Goal: Task Accomplishment & Management: Manage account settings

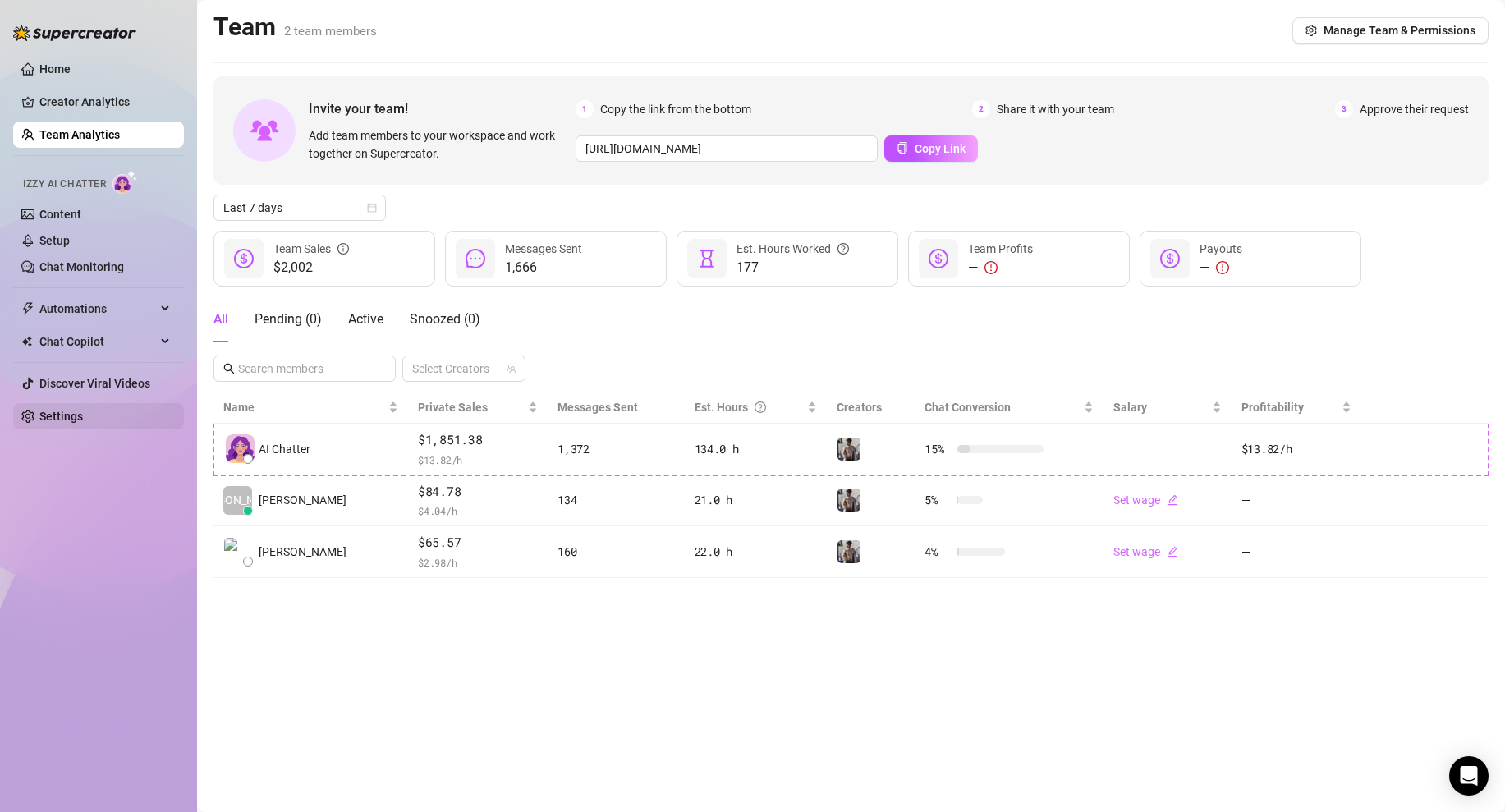
click at [65, 410] on link "Settings" at bounding box center [61, 416] width 44 height 13
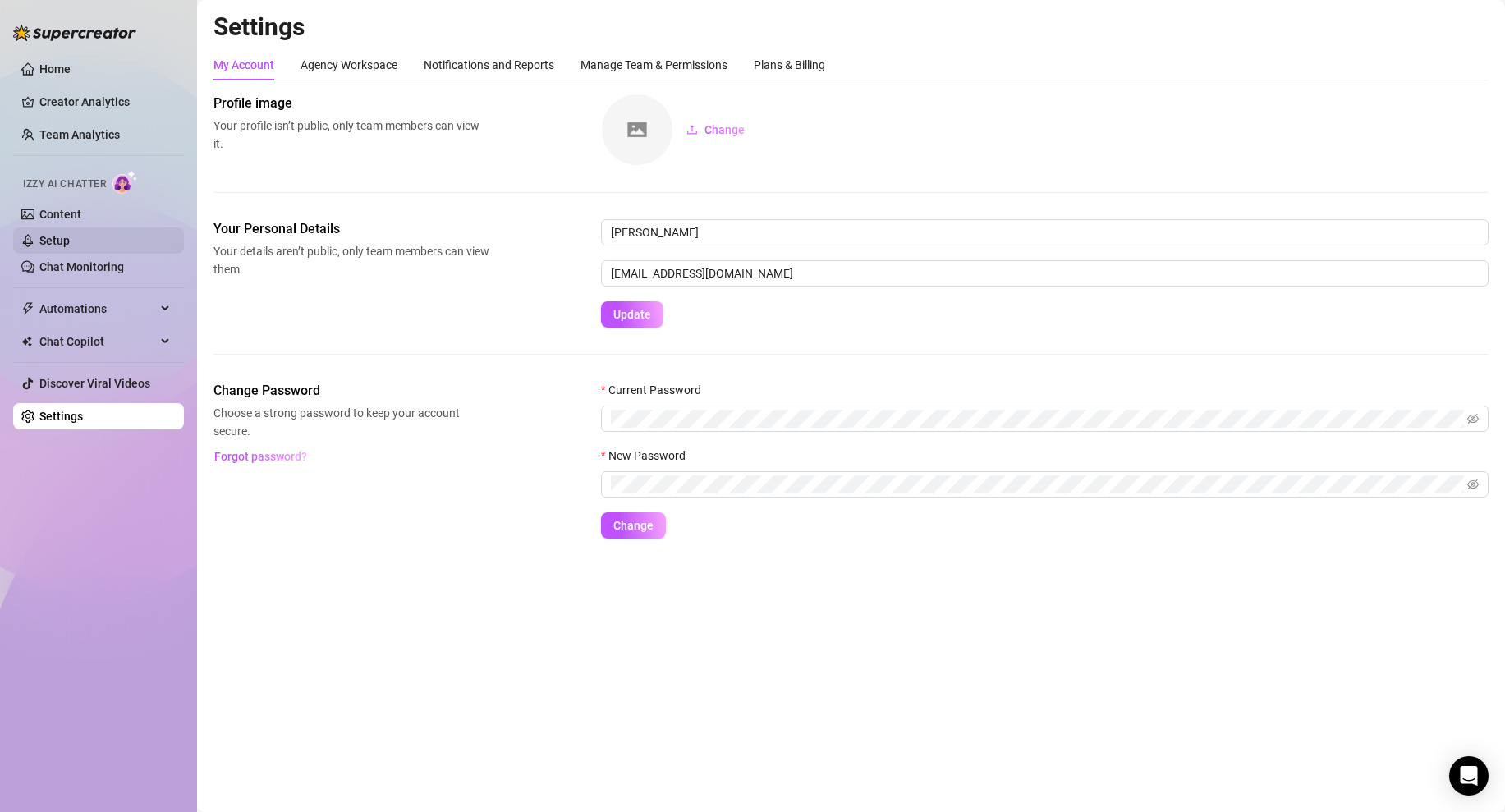
click at [66, 234] on link "Setup" at bounding box center [54, 240] width 31 height 13
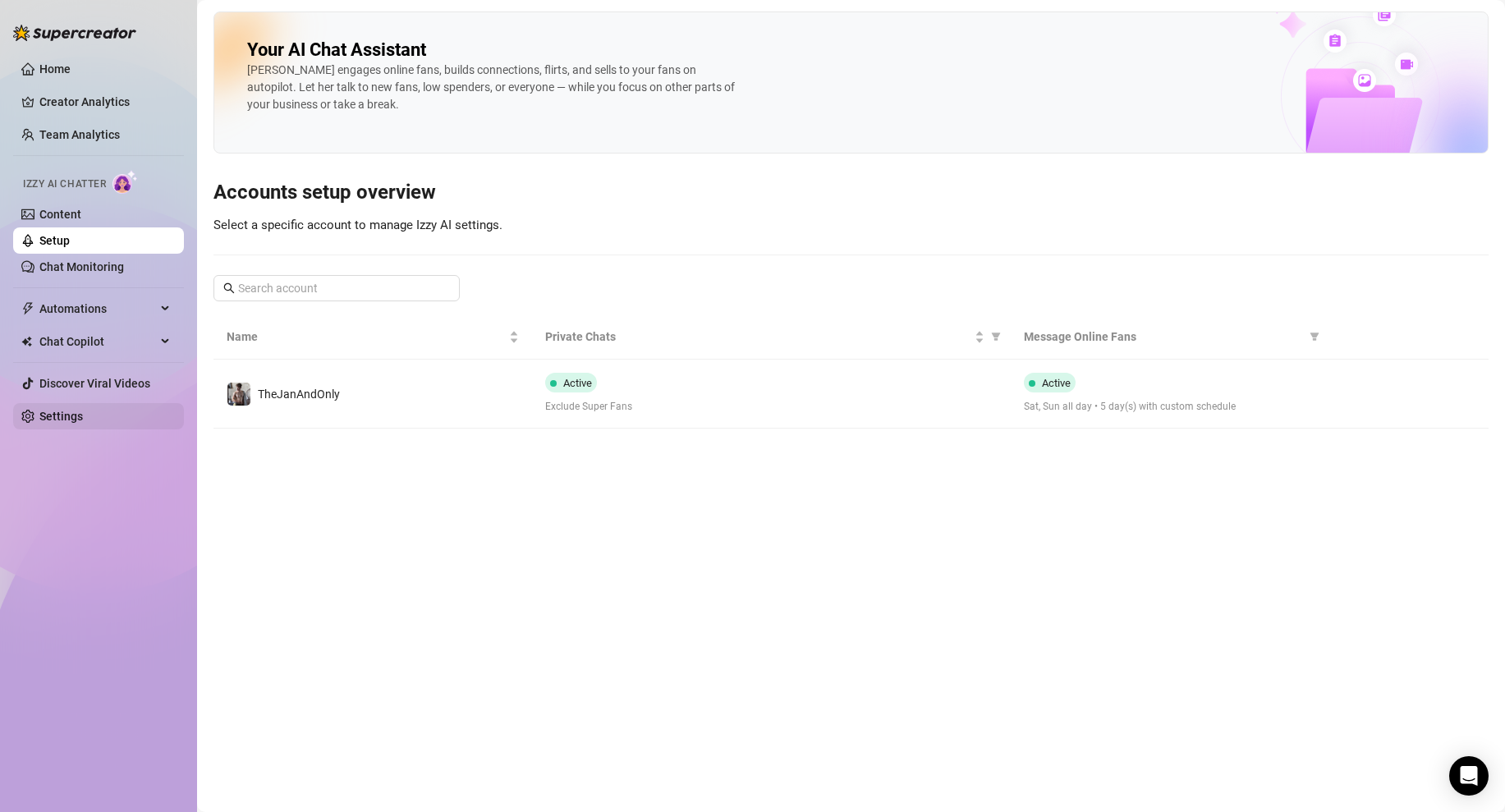
click at [83, 422] on link "Settings" at bounding box center [61, 416] width 44 height 13
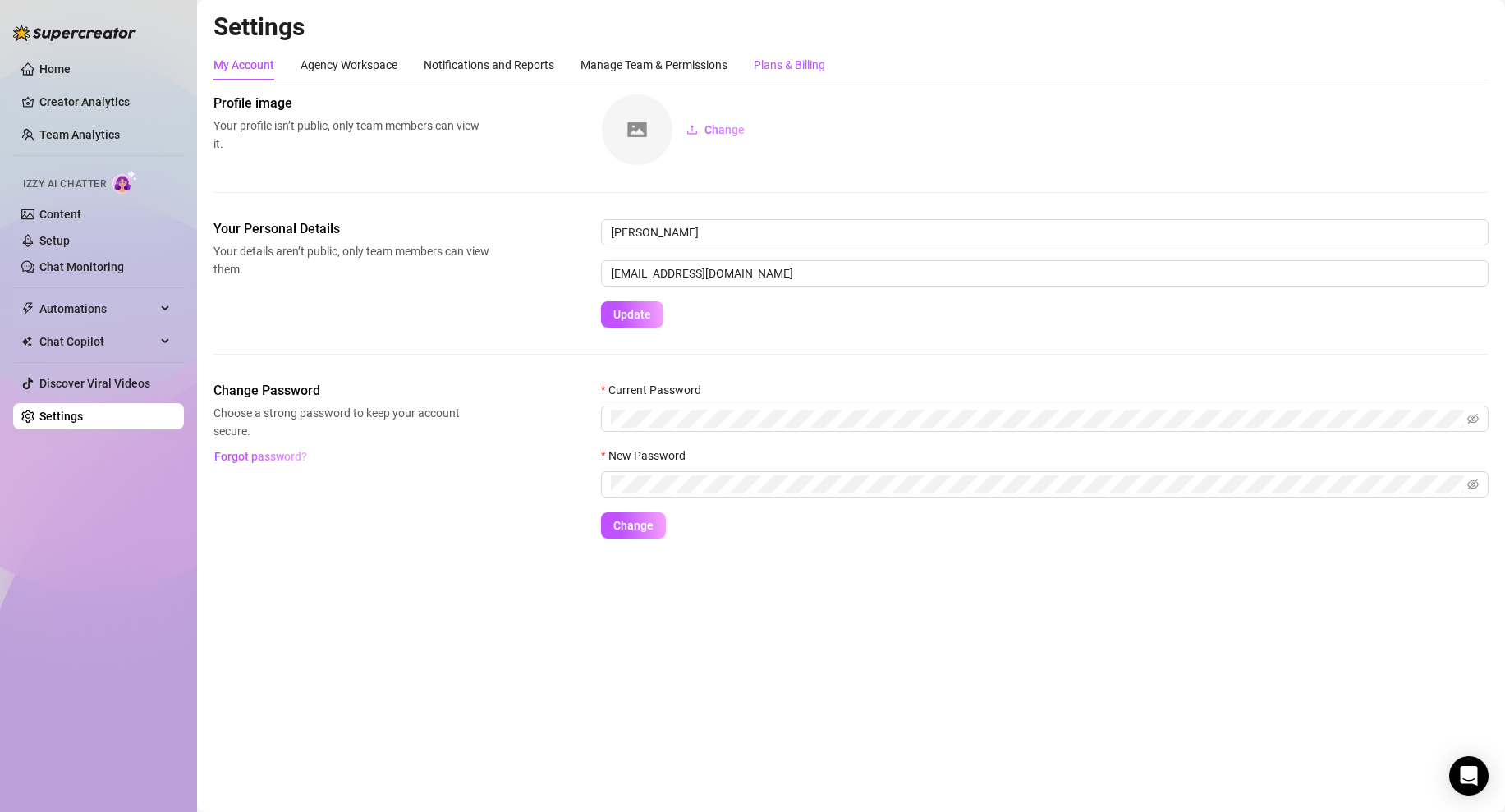
click at [806, 65] on div "Plans & Billing" at bounding box center [789, 65] width 72 height 18
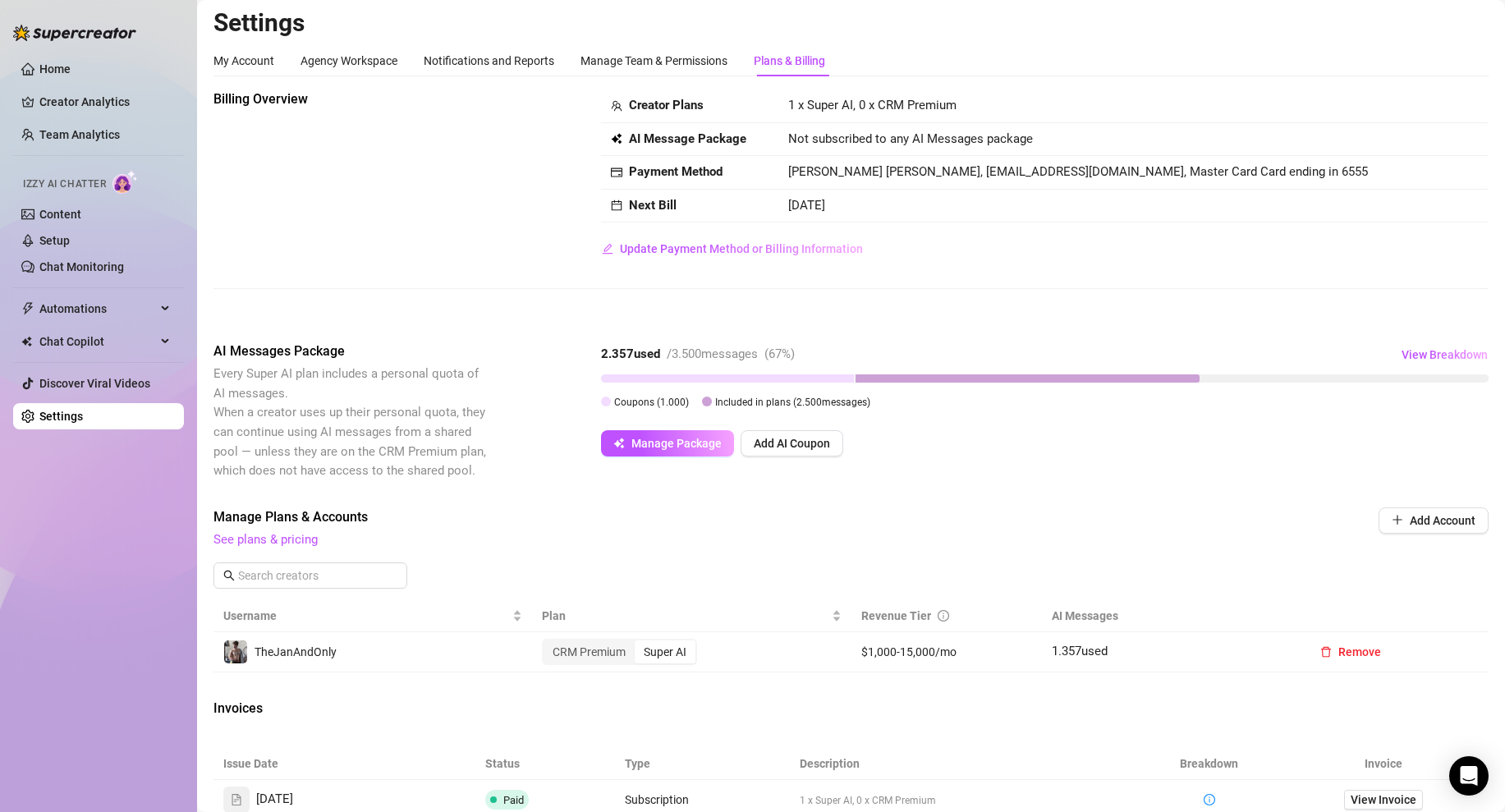
scroll to position [4, 0]
click at [788, 450] on span "Add AI Coupon" at bounding box center [791, 444] width 76 height 13
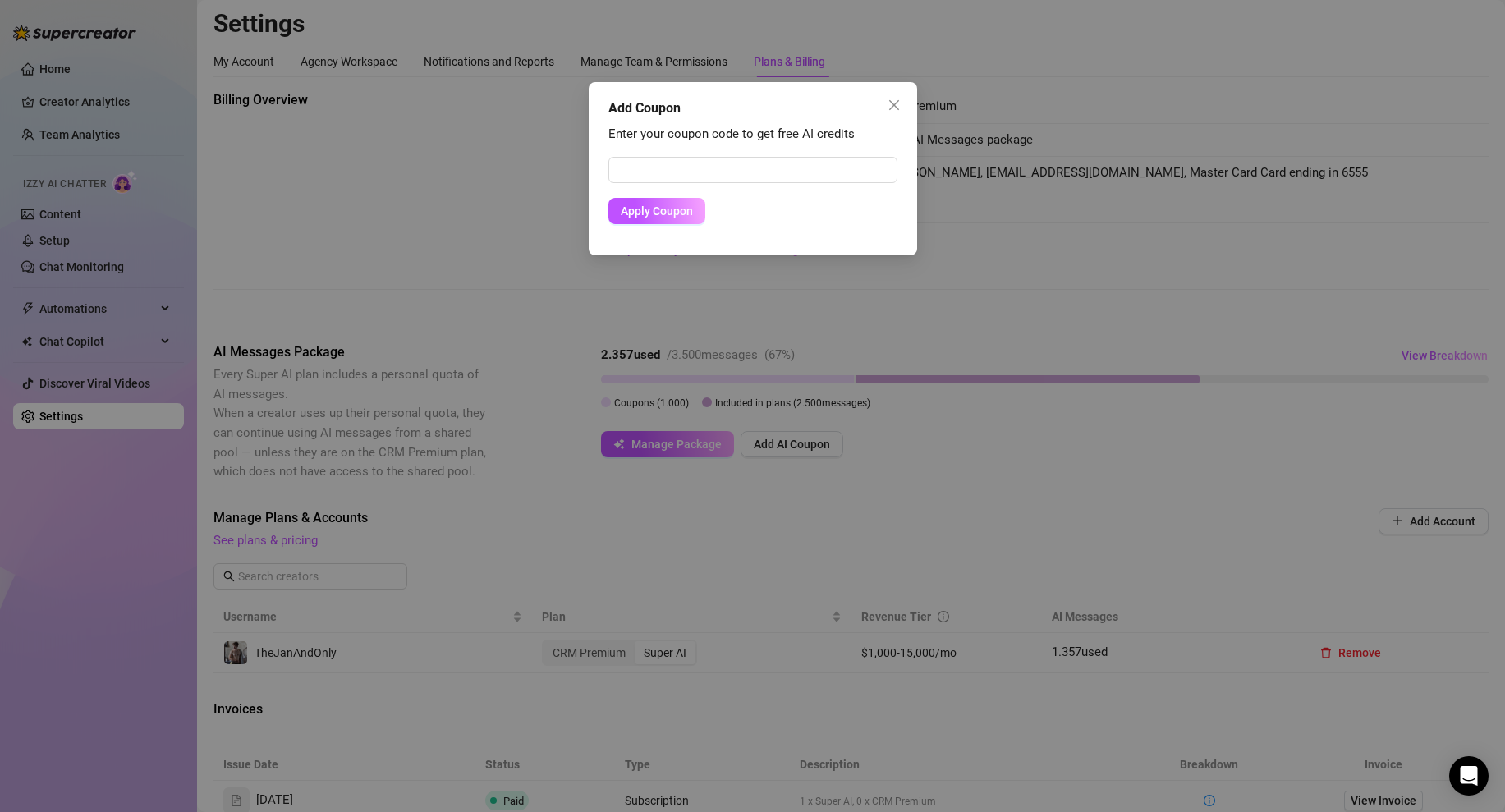
click at [942, 421] on div "Add Coupon Enter your coupon code to get free AI credits Apply Coupon" at bounding box center [752, 406] width 1505 height 812
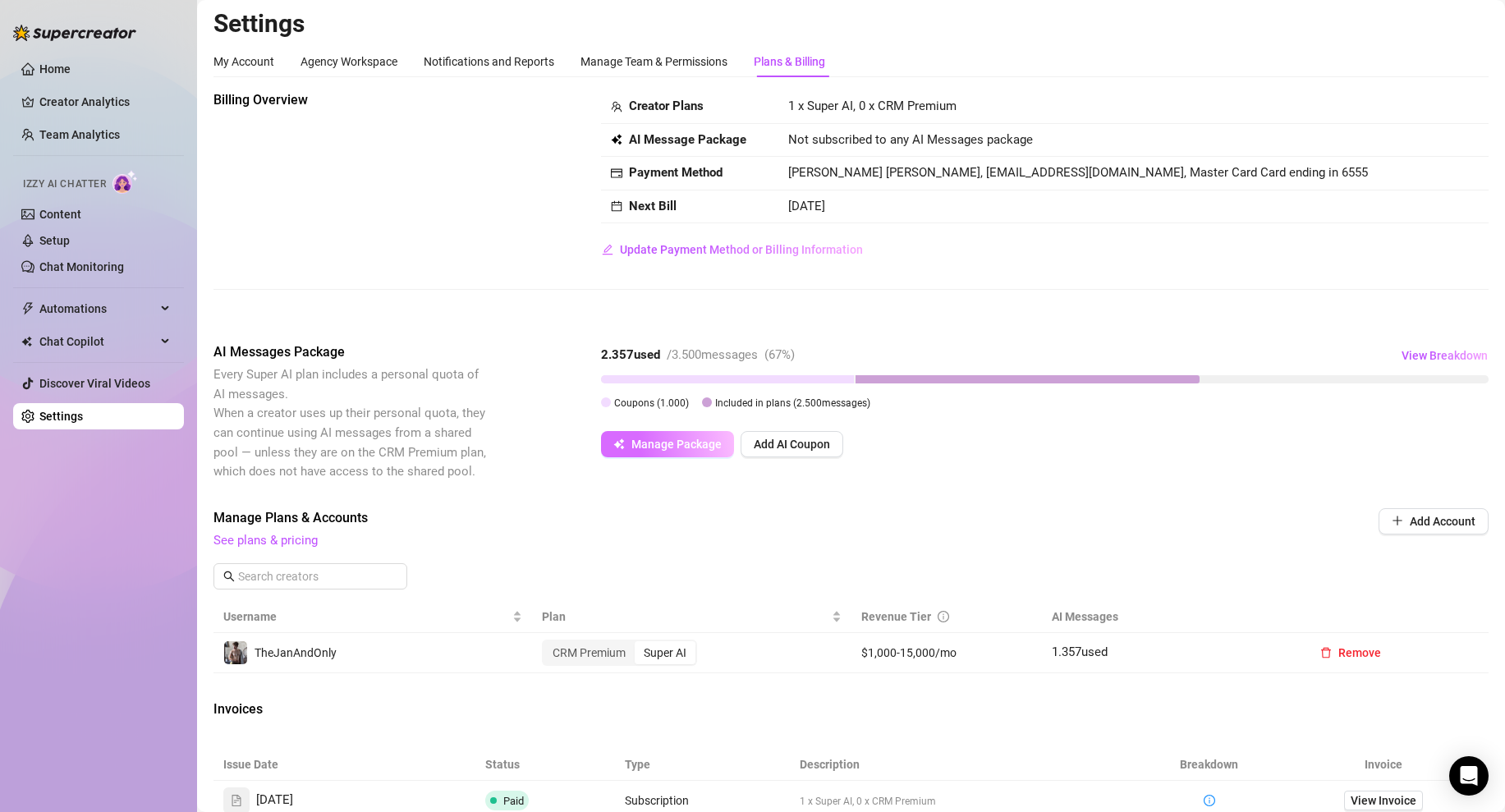
click at [675, 457] on button "Manage Package" at bounding box center [667, 443] width 133 height 26
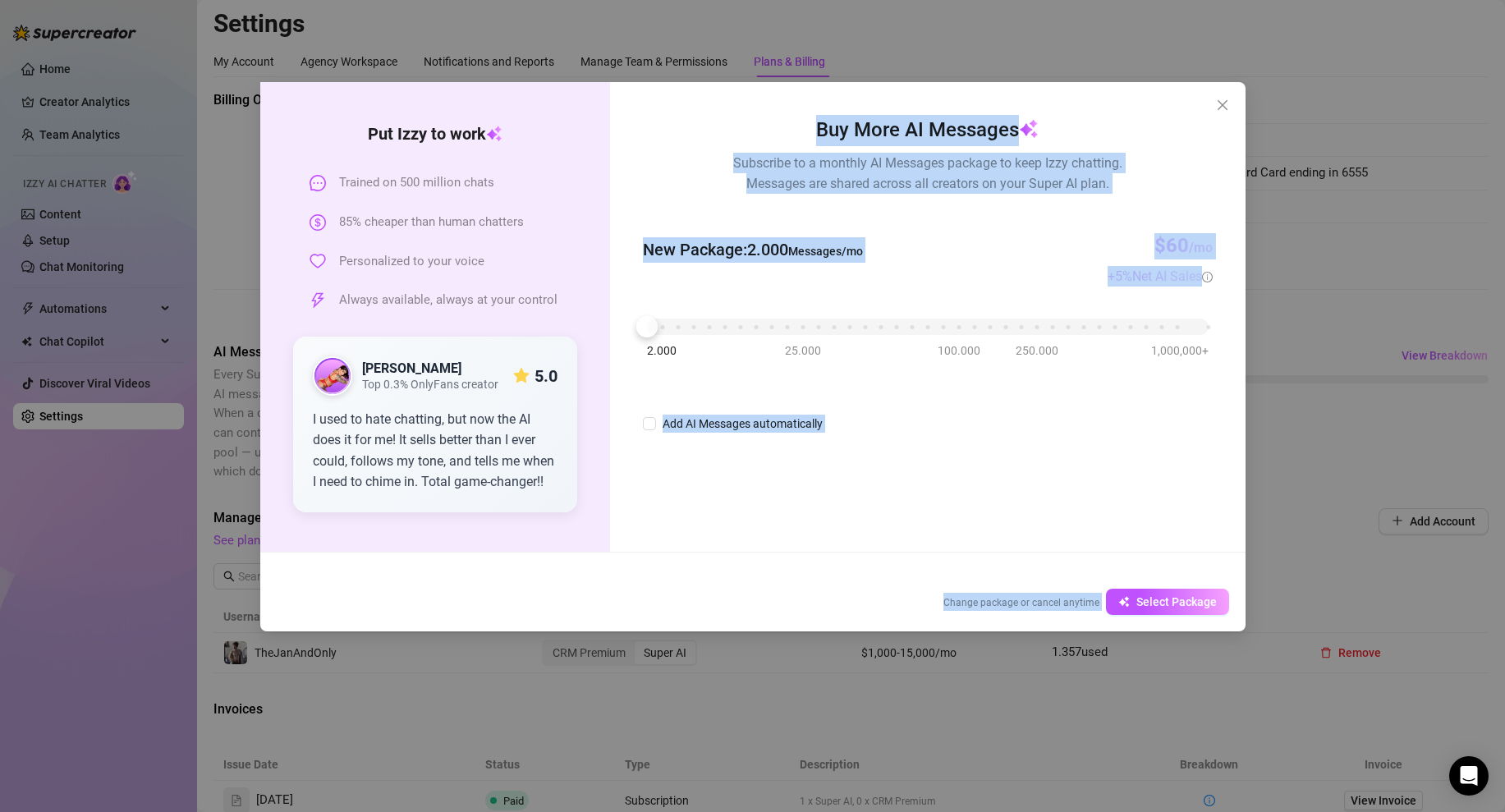
drag, startPoint x: 1113, startPoint y: 232, endPoint x: 1010, endPoint y: 110, distance: 159.7
click at [1010, 110] on body "Home Creator Analytics Team Analytics Izzy AI Chatter Content Setup Chat Monito…" at bounding box center [752, 406] width 1505 height 812
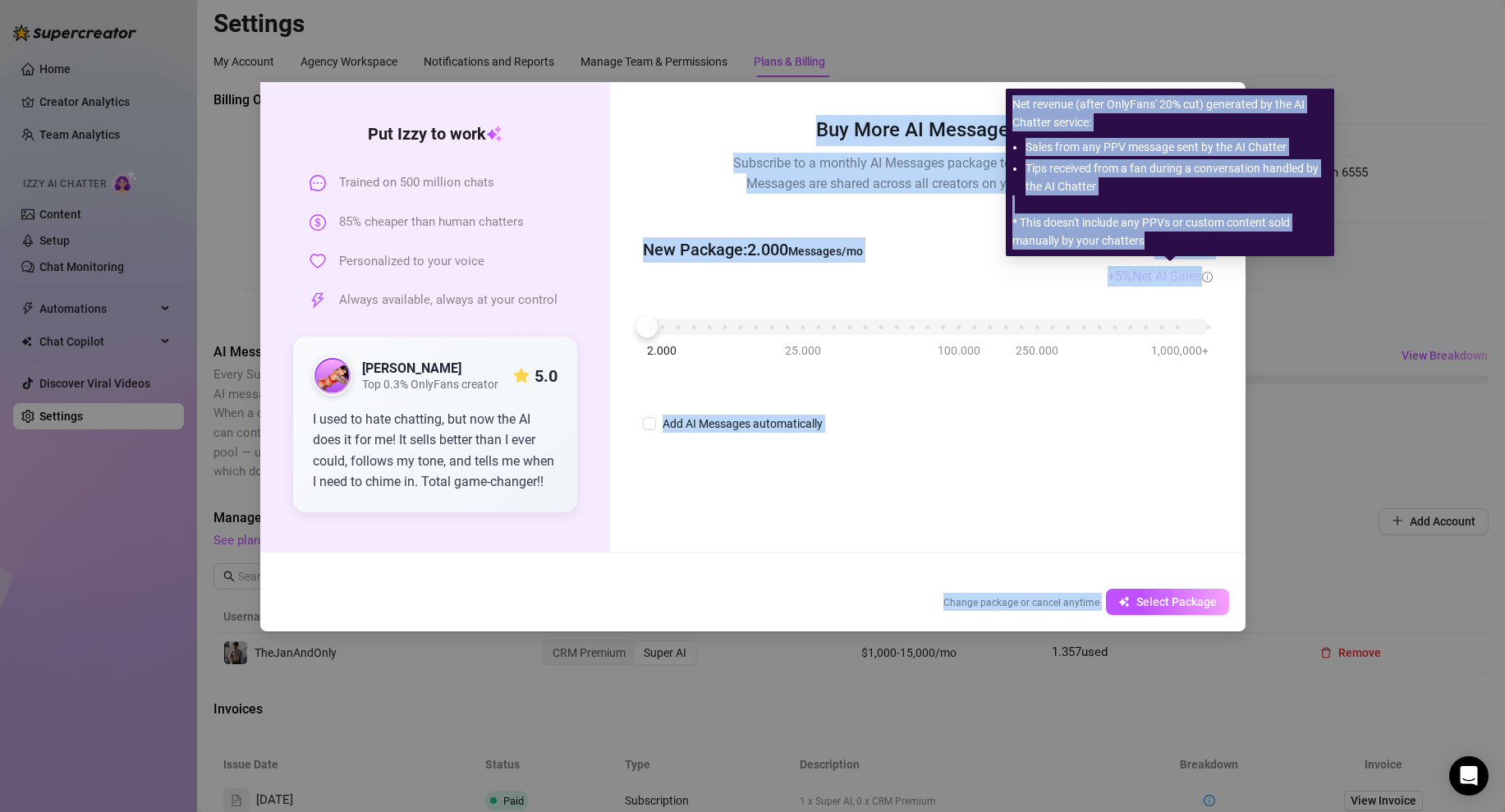
click at [1206, 280] on icon "info-circle" at bounding box center [1208, 277] width 11 height 11
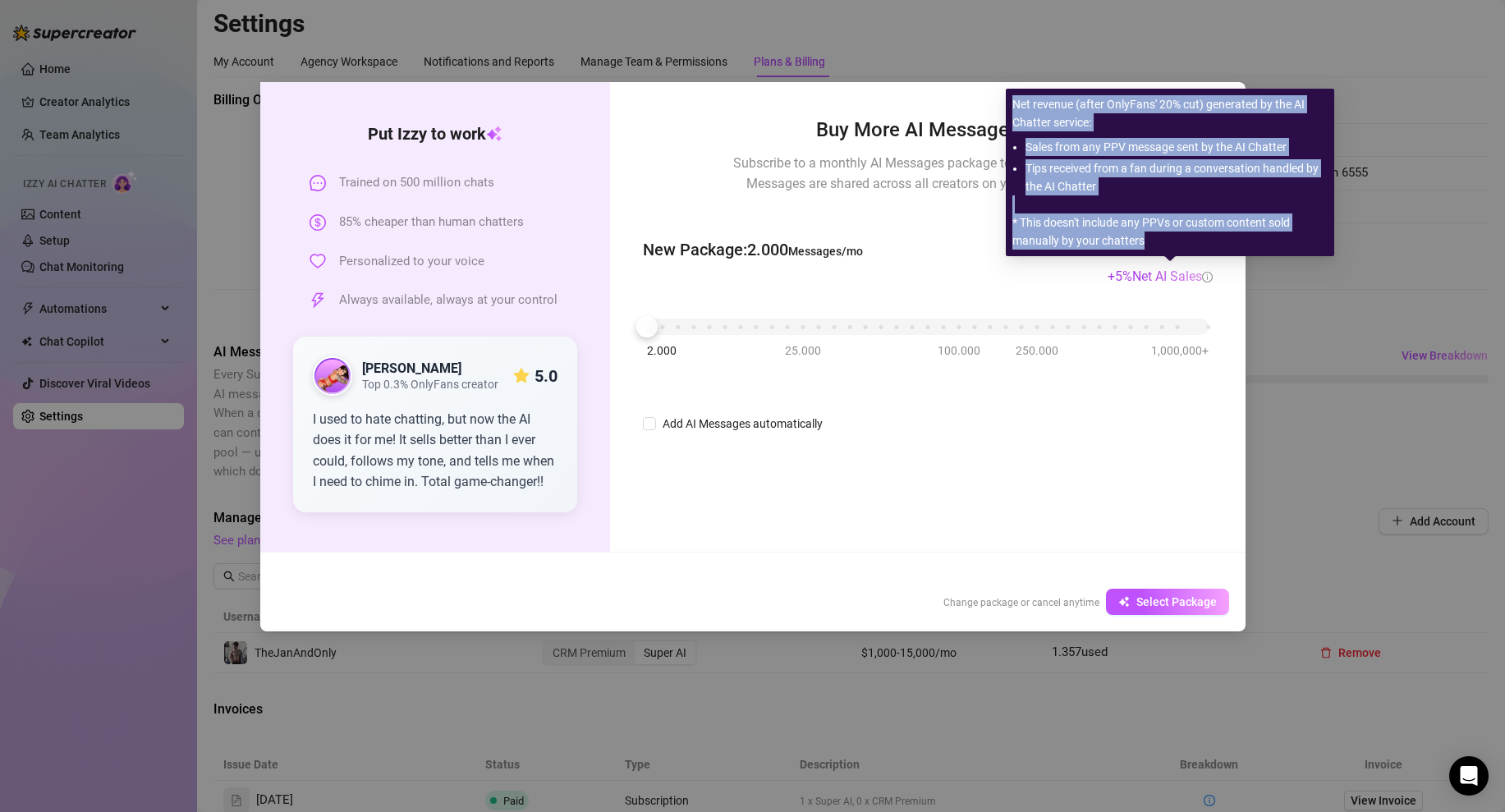
drag, startPoint x: 1148, startPoint y: 241, endPoint x: 1010, endPoint y: 109, distance: 191.0
click at [1010, 109] on div "Net revenue (after OnlyFans' 20% cut) generated by the AI Chatter service: Sale…" at bounding box center [1170, 172] width 328 height 168
copy div "Net revenue (after OnlyFans' 20% cut) generated by the AI Chatter service: Sale…"
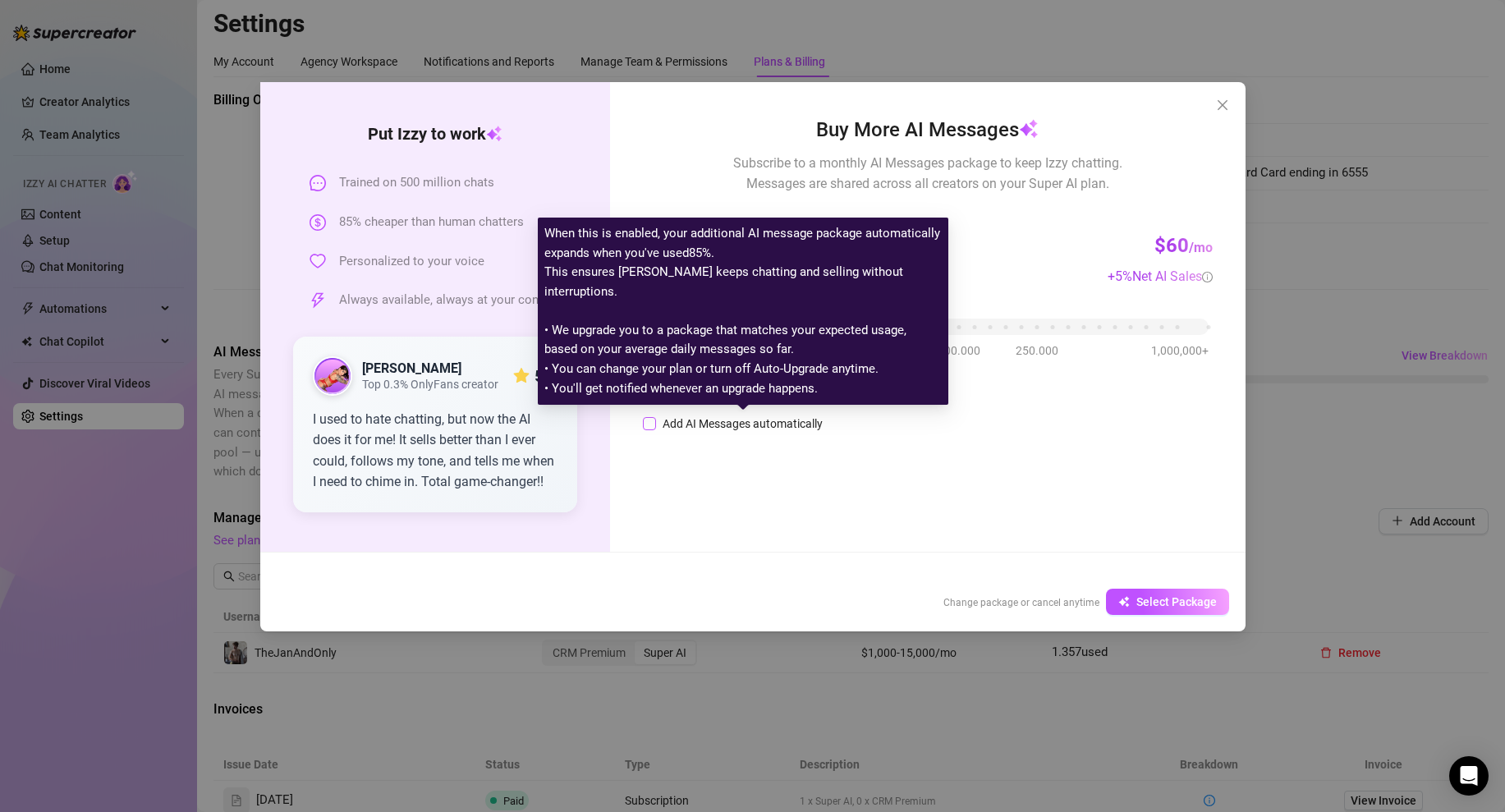
click at [676, 429] on div "Add AI Messages automatically" at bounding box center [743, 423] width 160 height 18
click at [656, 429] on input "Add AI Messages automatically" at bounding box center [649, 423] width 13 height 13
click at [676, 429] on div "Add AI Messages automatically" at bounding box center [743, 423] width 160 height 18
click at [656, 429] on input "Add AI Messages automatically" at bounding box center [649, 423] width 13 height 13
click at [676, 429] on div "Add AI Messages automatically" at bounding box center [743, 423] width 160 height 18
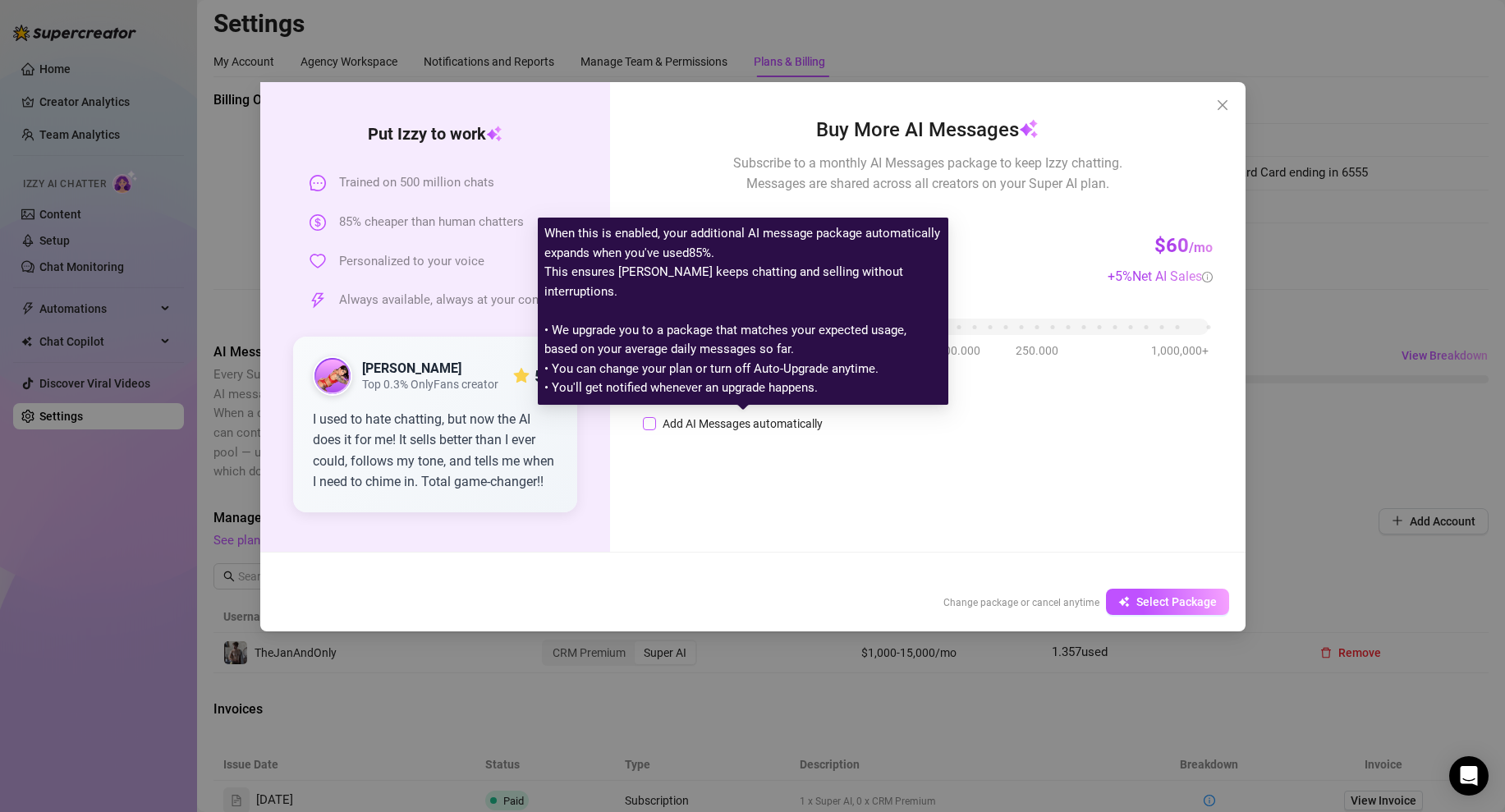
click at [656, 429] on input "Add AI Messages automatically" at bounding box center [649, 423] width 13 height 13
click at [676, 429] on div "Add AI Messages automatically" at bounding box center [743, 423] width 160 height 18
click at [656, 429] on input "Add AI Messages automatically" at bounding box center [649, 423] width 13 height 13
checkbox input "false"
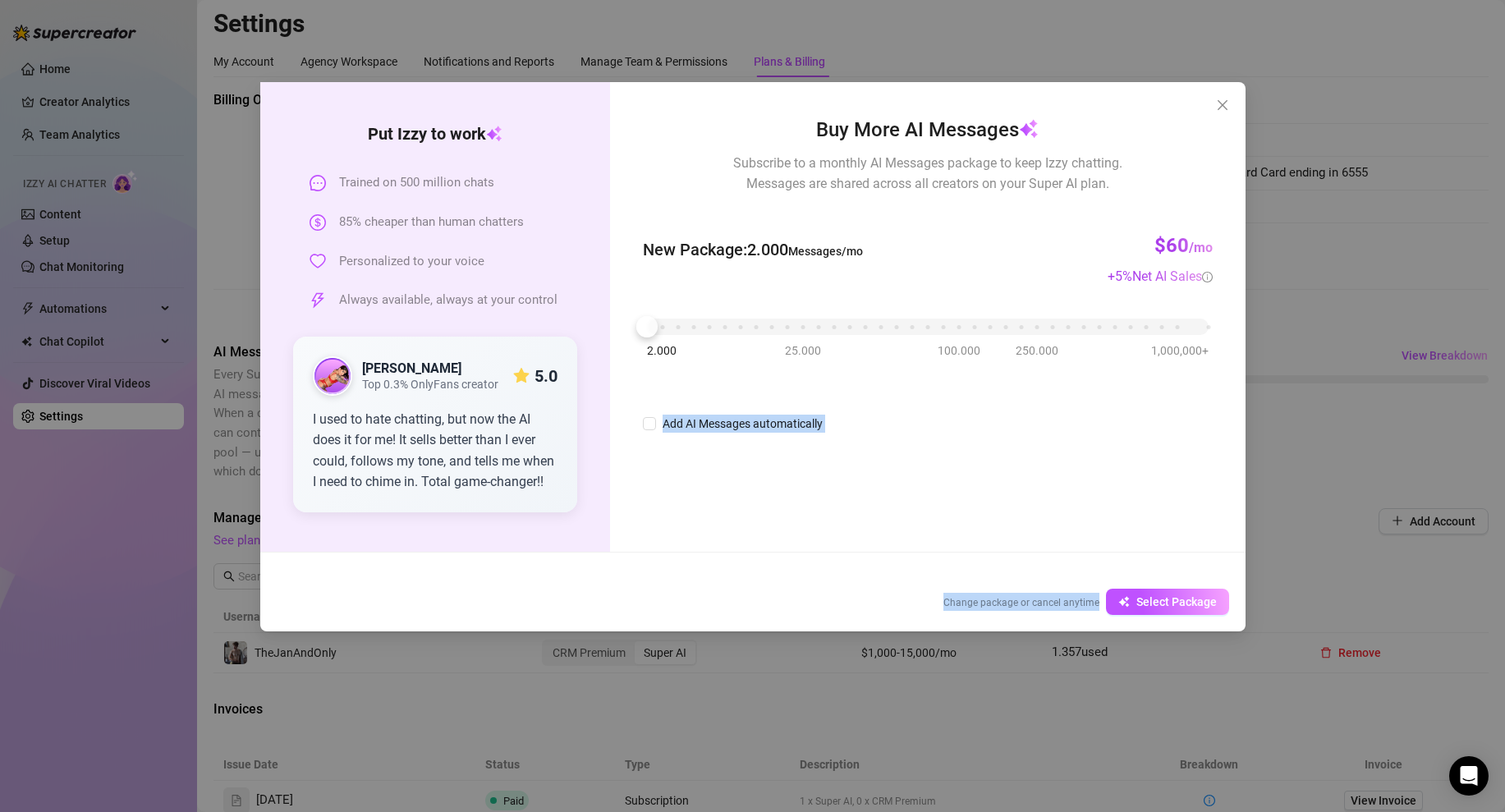
drag, startPoint x: 822, startPoint y: 385, endPoint x: 726, endPoint y: 416, distance: 100.9
click at [662, 353] on body "Home Creator Analytics Team Analytics Izzy AI Chatter Content Setup Chat Monito…" at bounding box center [752, 406] width 1505 height 812
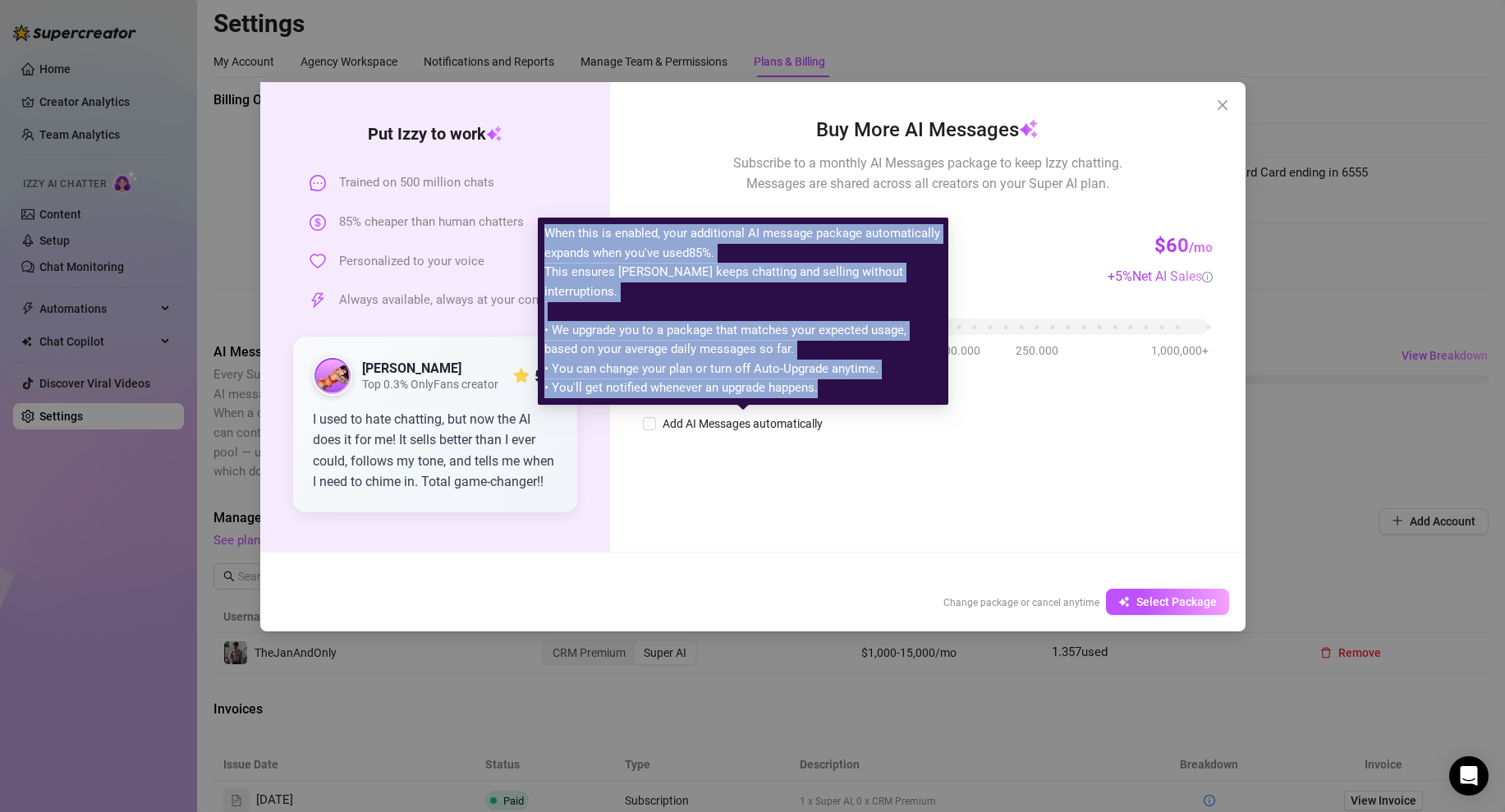
drag, startPoint x: 545, startPoint y: 254, endPoint x: 869, endPoint y: 382, distance: 348.4
click at [869, 382] on div "When this is enabled, your additional AI message package automatically expands …" at bounding box center [743, 311] width 411 height 187
copy span "When this is enabled, your additional AI message package automatically expands …"
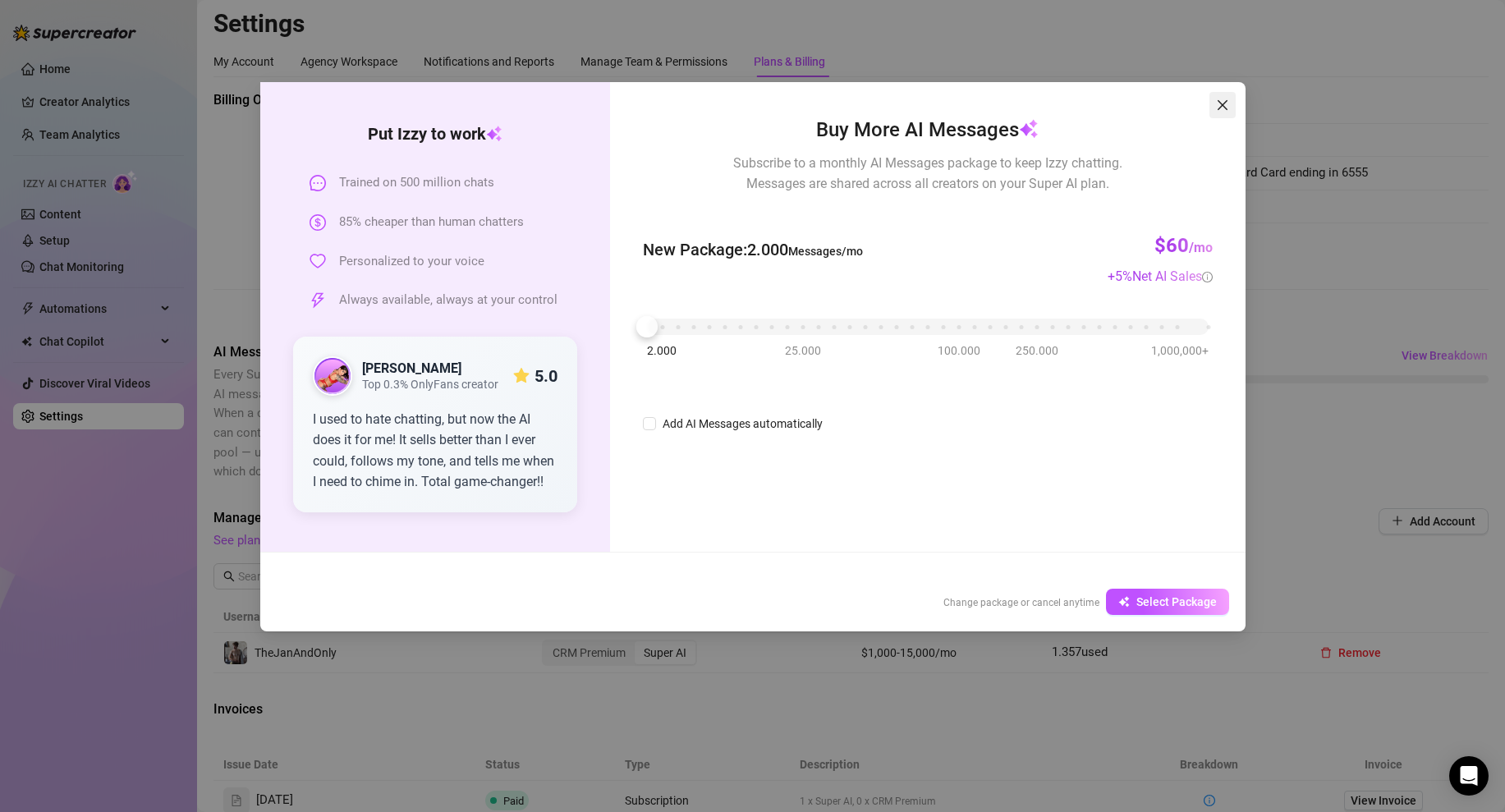
click at [1231, 108] on span "Close" at bounding box center [1222, 105] width 26 height 13
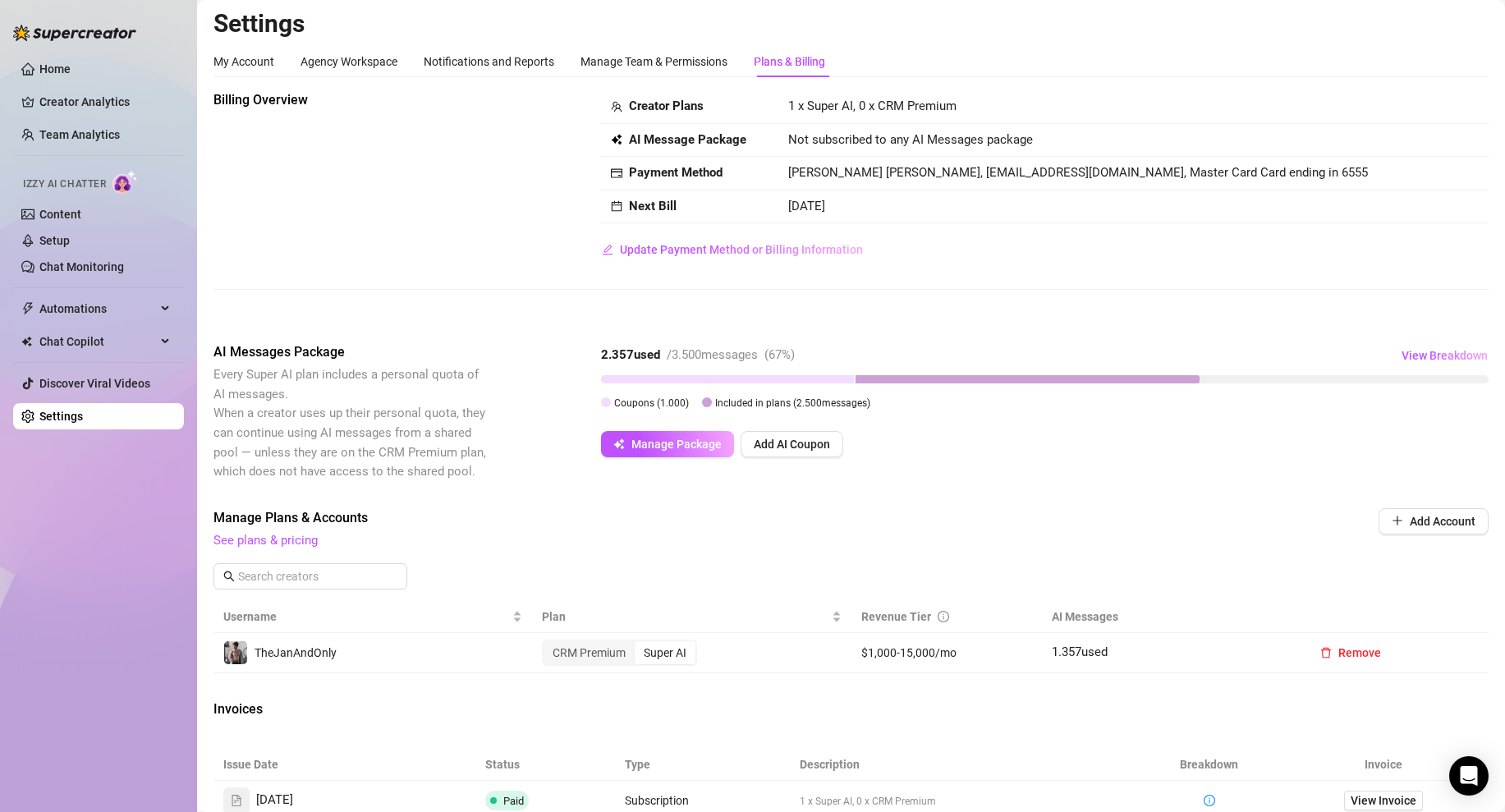
drag, startPoint x: 814, startPoint y: 543, endPoint x: 903, endPoint y: 562, distance: 91.0
click at [814, 543] on span "See plans & pricing" at bounding box center [740, 541] width 1054 height 20
click at [1404, 354] on span "View Breakdown" at bounding box center [1444, 355] width 86 height 13
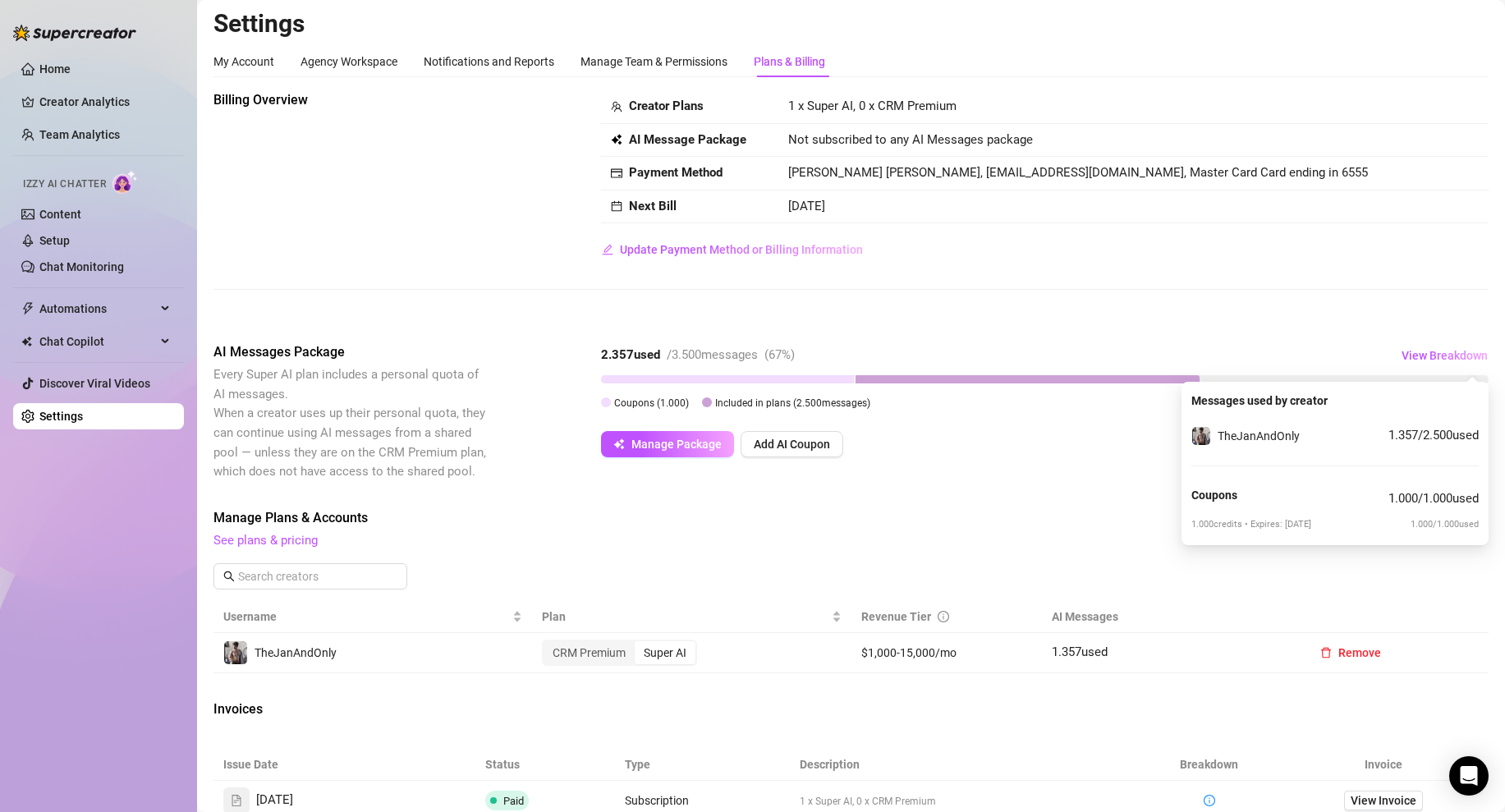
click at [1024, 486] on div "Billing Overview Creator Plans 1 x Super AI, 0 x CRM Premium AI Message Package…" at bounding box center [850, 602] width 1275 height 1022
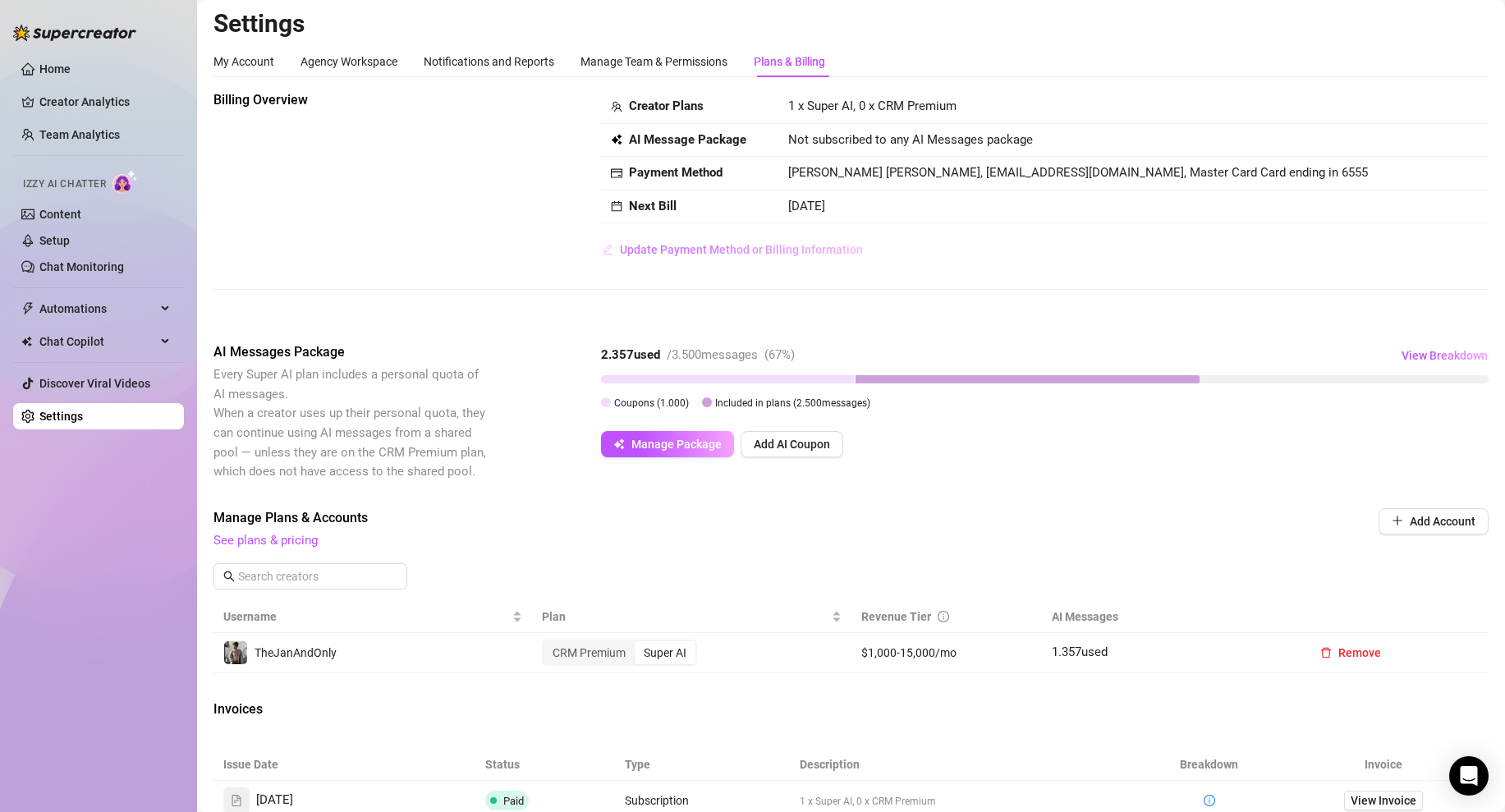
click at [796, 252] on span "Update Payment Method or Billing Information" at bounding box center [742, 249] width 243 height 13
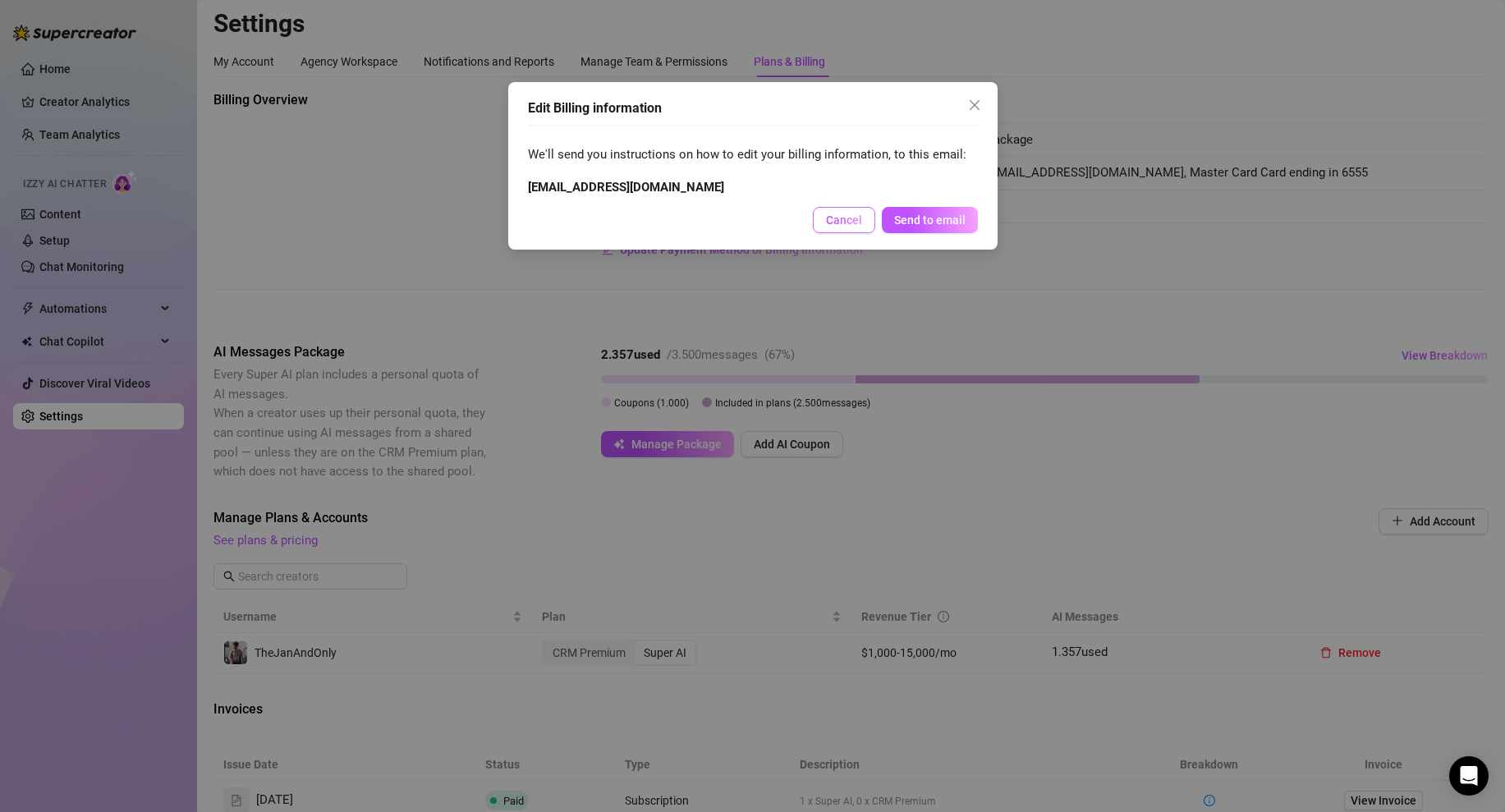
click at [840, 222] on span "Cancel" at bounding box center [844, 219] width 36 height 13
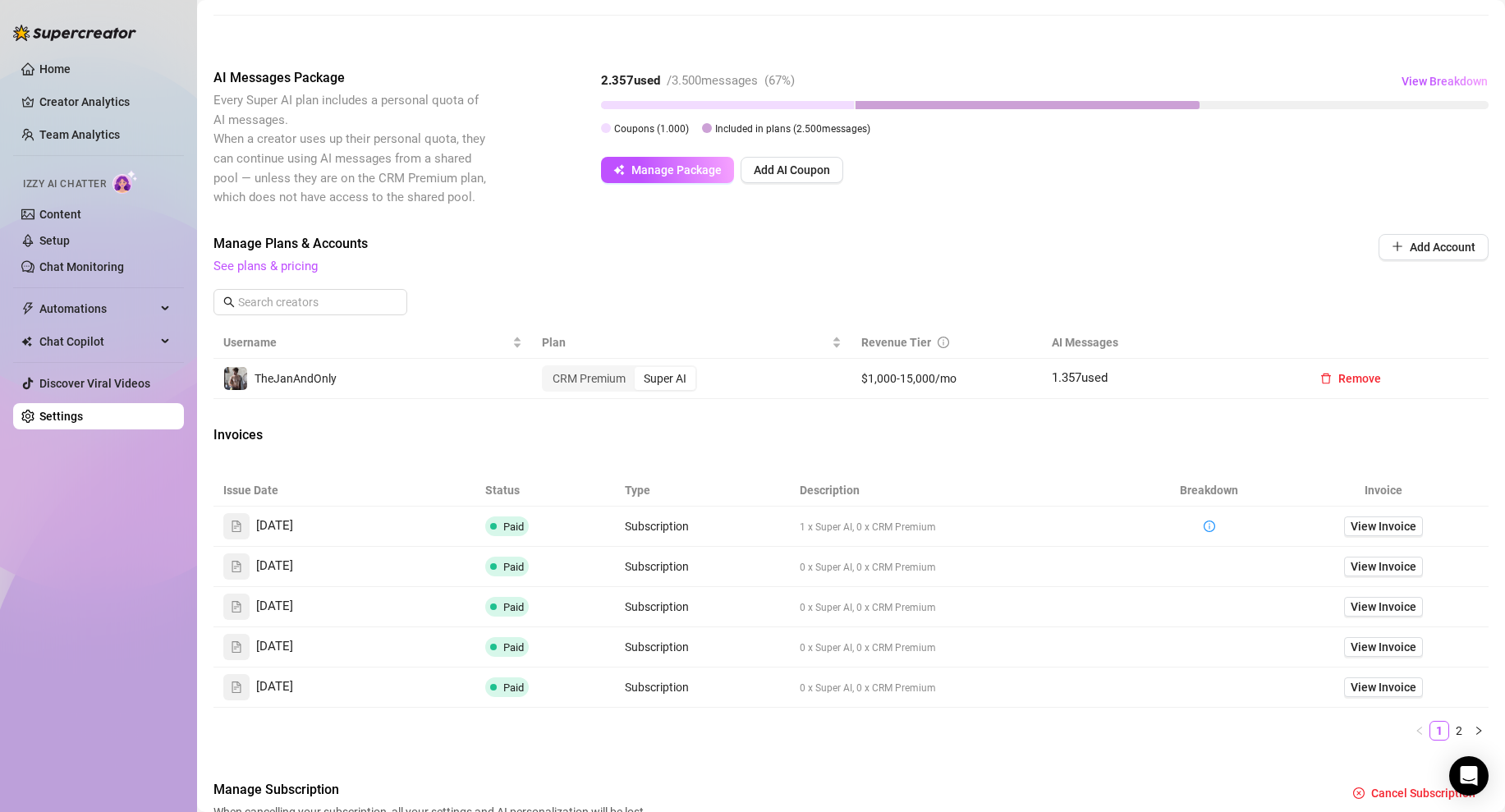
scroll to position [377, 0]
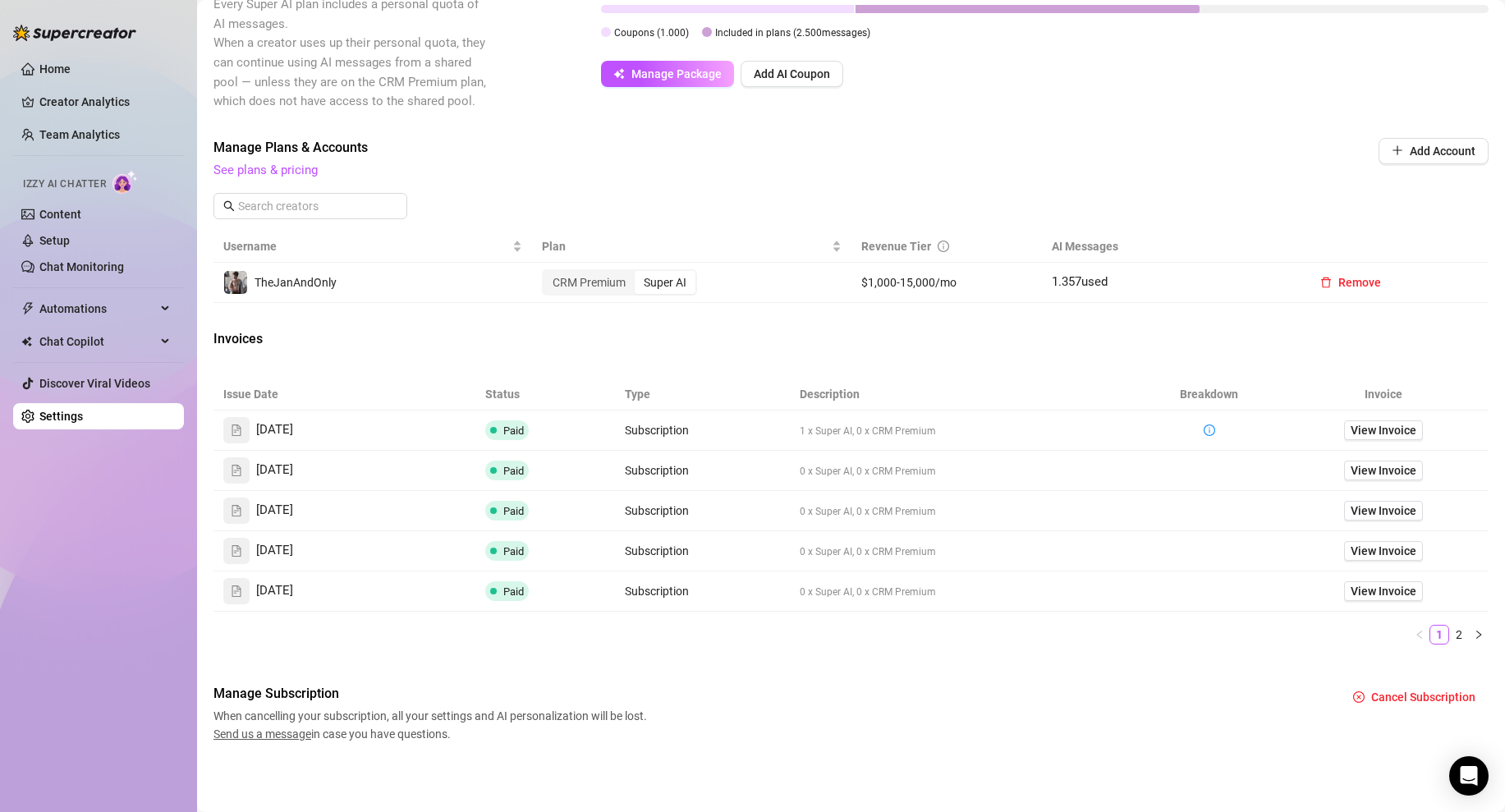
click at [681, 279] on div "Super AI" at bounding box center [665, 282] width 61 height 23
click at [639, 274] on input "Super AI" at bounding box center [639, 274] width 0 height 0
click at [608, 280] on div "CRM Premium" at bounding box center [589, 282] width 92 height 23
click at [548, 274] on input "CRM Premium" at bounding box center [548, 274] width 0 height 0
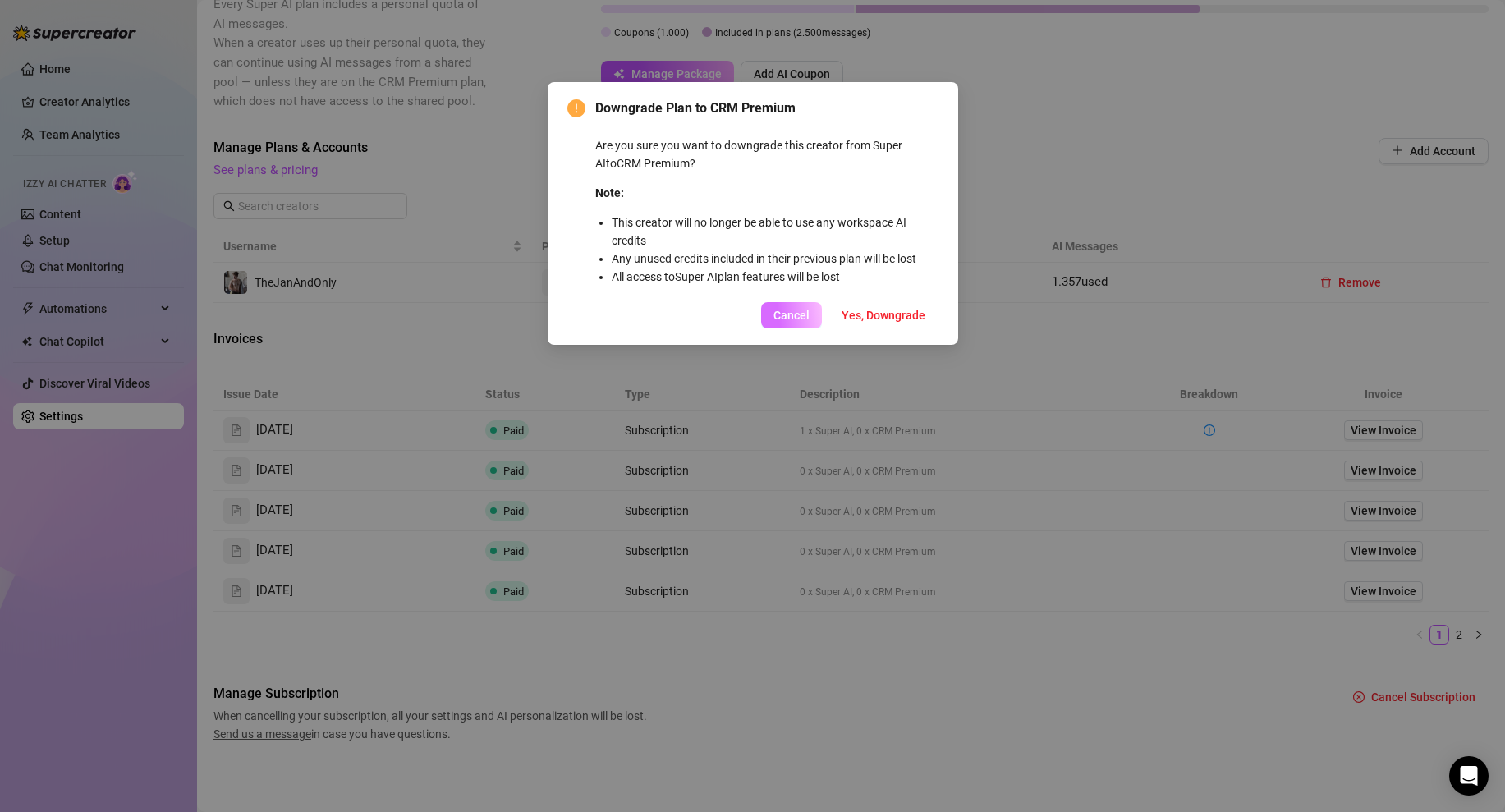
click at [800, 317] on span "Cancel" at bounding box center [791, 315] width 36 height 13
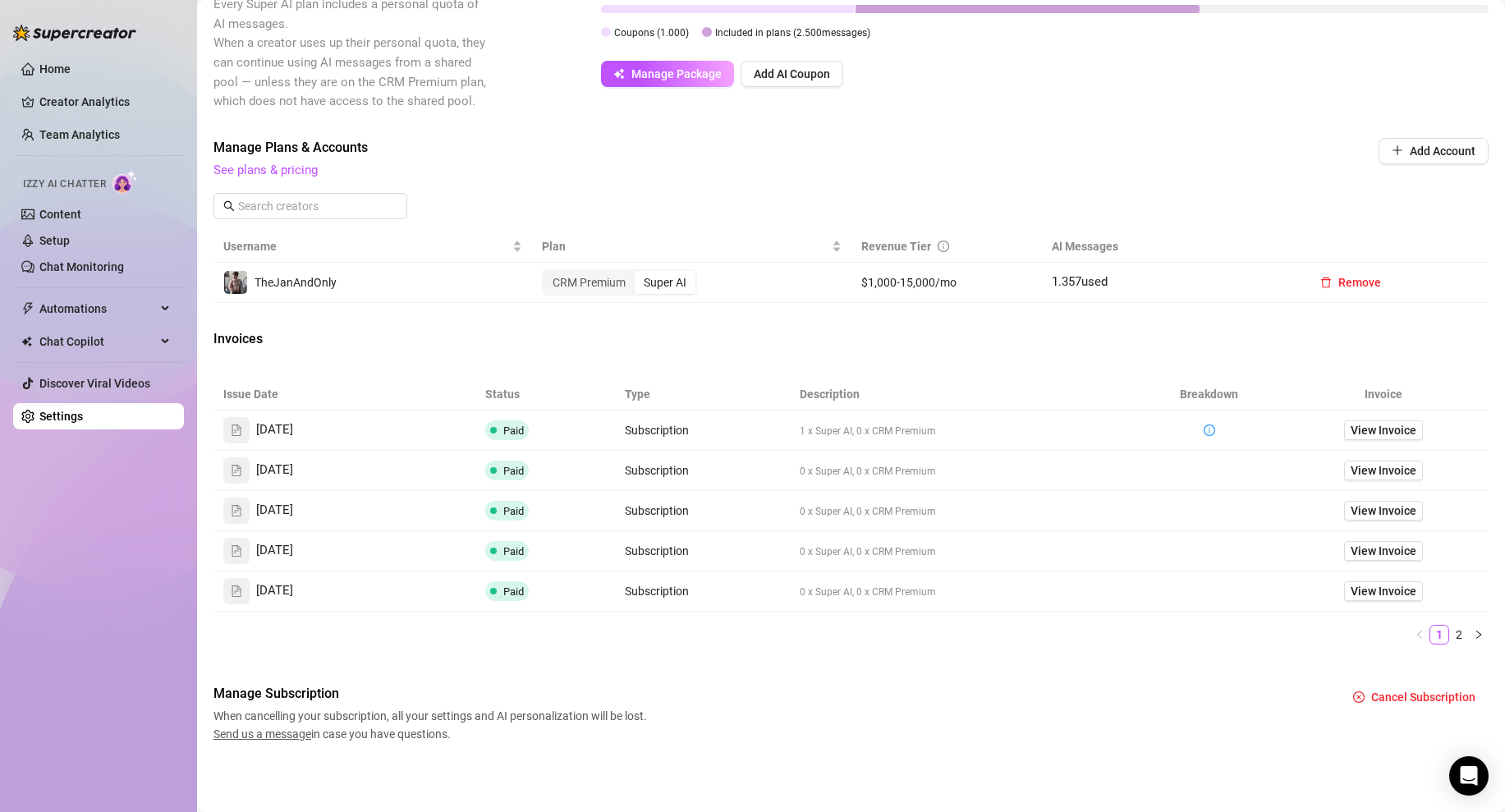
click at [679, 285] on div "Super AI" at bounding box center [665, 282] width 61 height 23
click at [639, 274] on input "Super AI" at bounding box center [639, 274] width 0 height 0
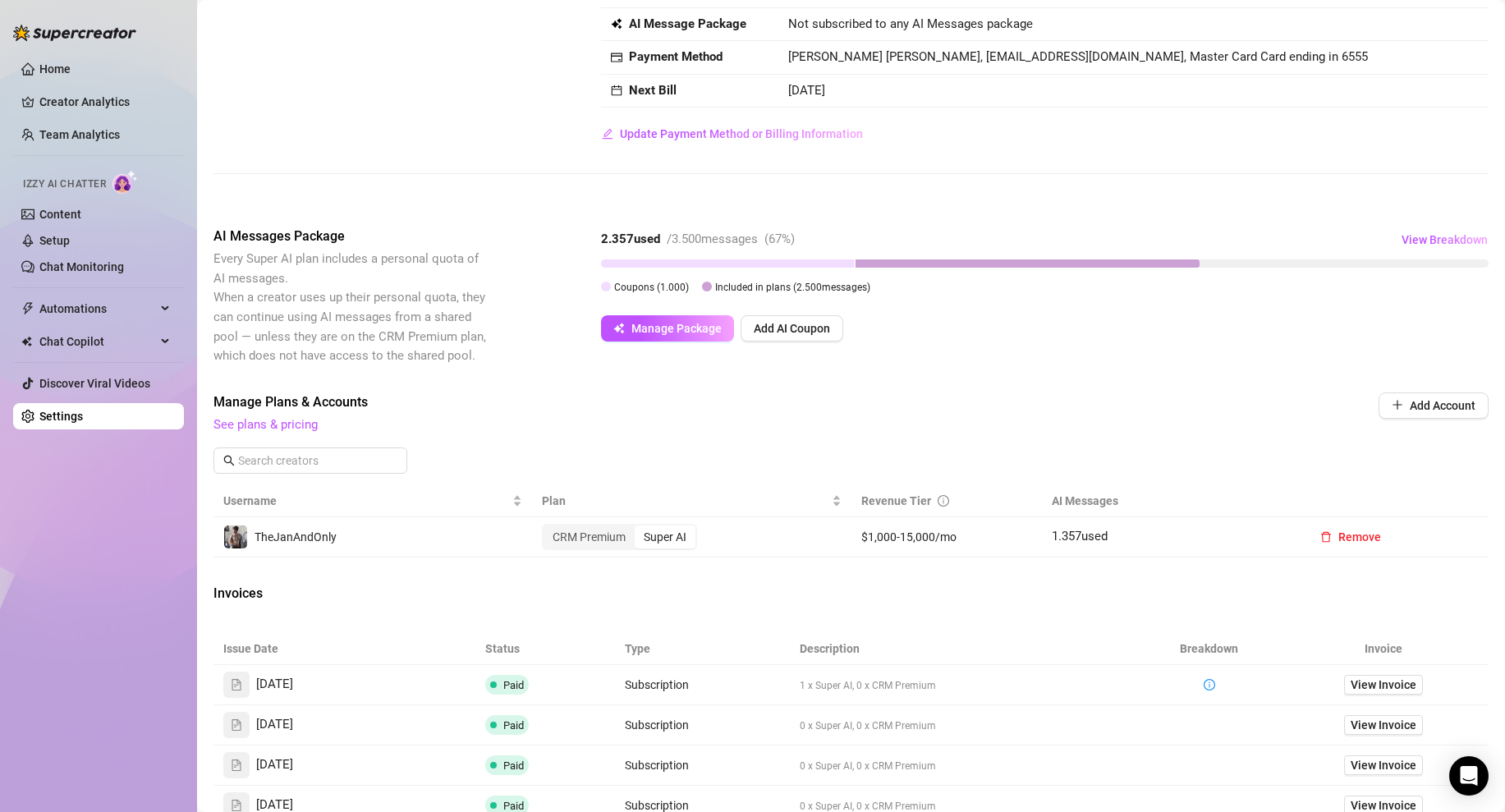
scroll to position [0, 0]
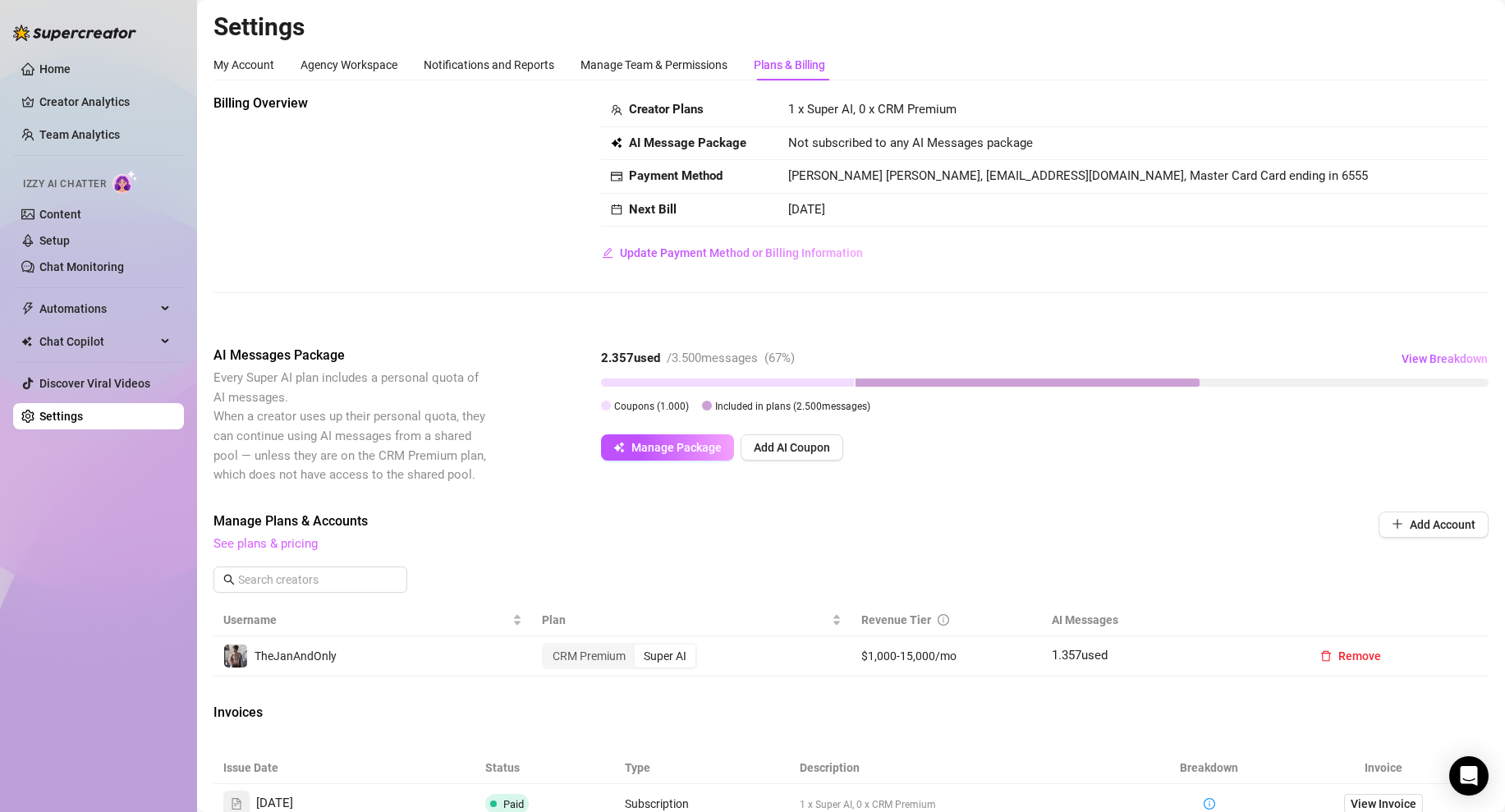
click at [264, 545] on link "See plans & pricing" at bounding box center [265, 543] width 104 height 14
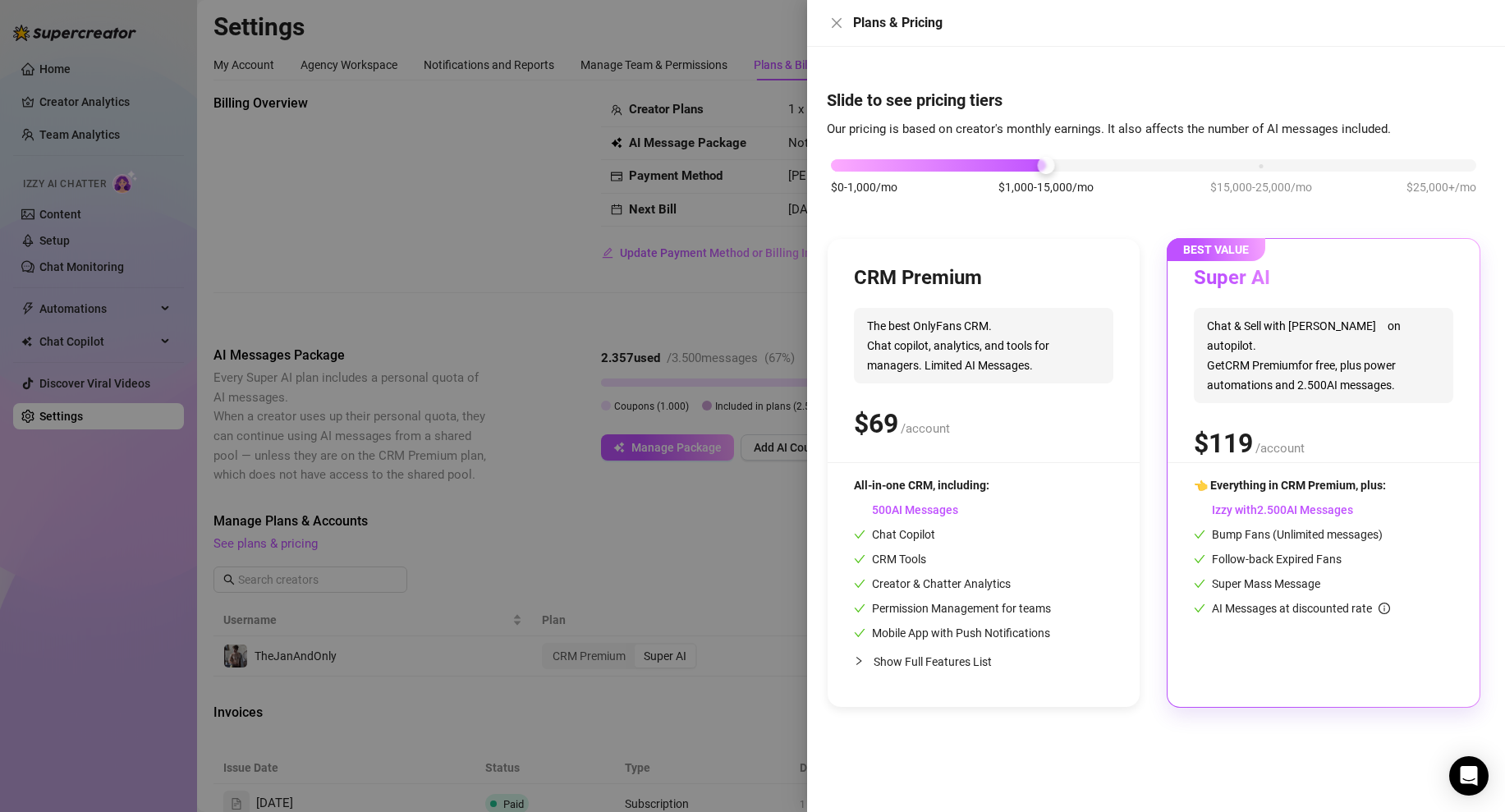
drag, startPoint x: 888, startPoint y: 172, endPoint x: 927, endPoint y: 168, distance: 39.2
click at [888, 172] on div "$0-1,000/mo $1,000-15,000/mo $15,000-25,000/mo $25,000+/mo" at bounding box center [1153, 185] width 654 height 92
drag, startPoint x: 1048, startPoint y: 165, endPoint x: 1155, endPoint y: 170, distance: 107.1
click at [1155, 166] on div "$0-1,000/mo $1,000-15,000/mo $15,000-25,000/mo $25,000+/mo" at bounding box center [1153, 160] width 646 height 10
click at [830, 24] on icon "close" at bounding box center [837, 23] width 13 height 13
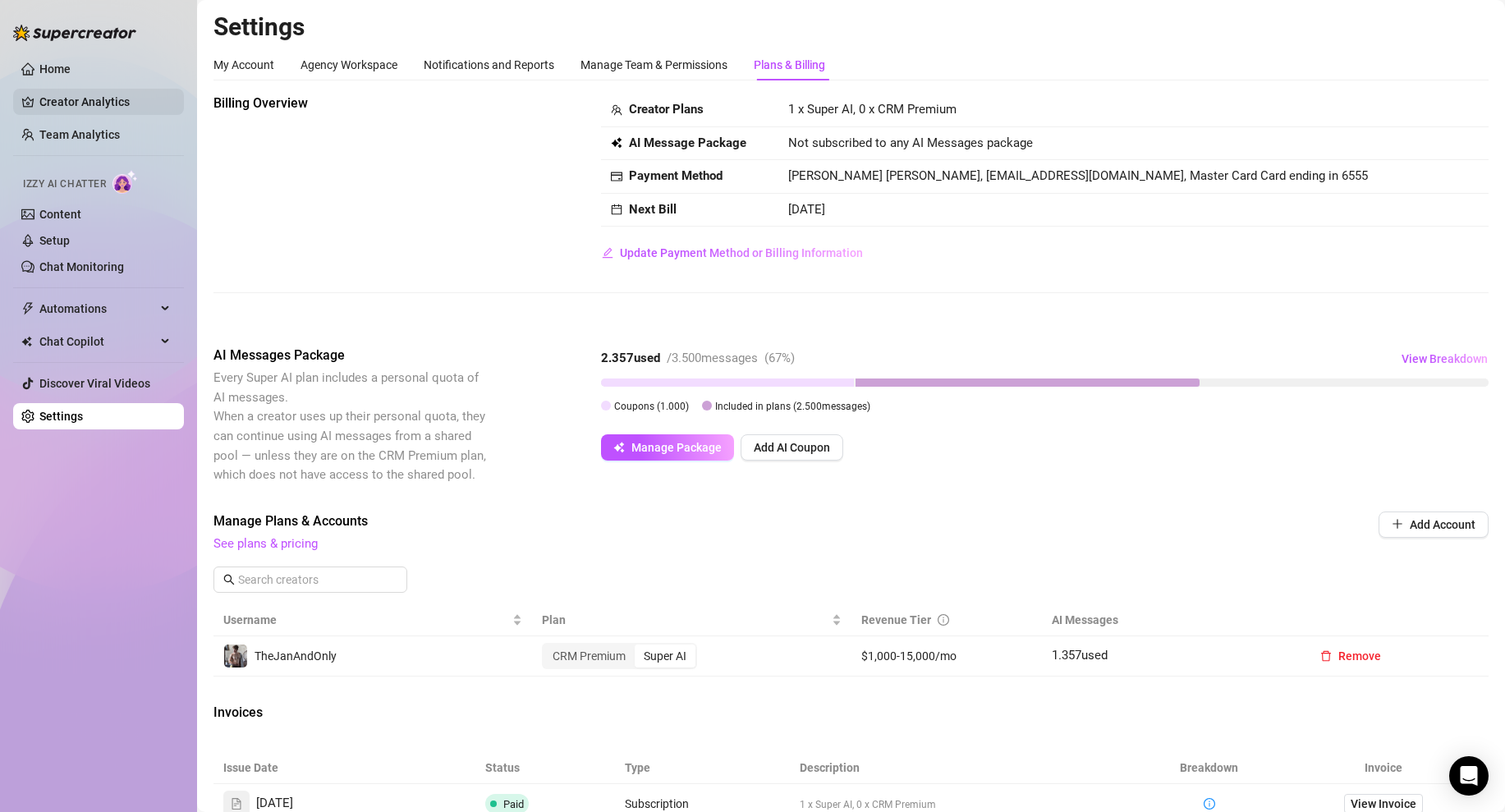
click at [91, 92] on link "Creator Analytics" at bounding box center [104, 102] width 131 height 26
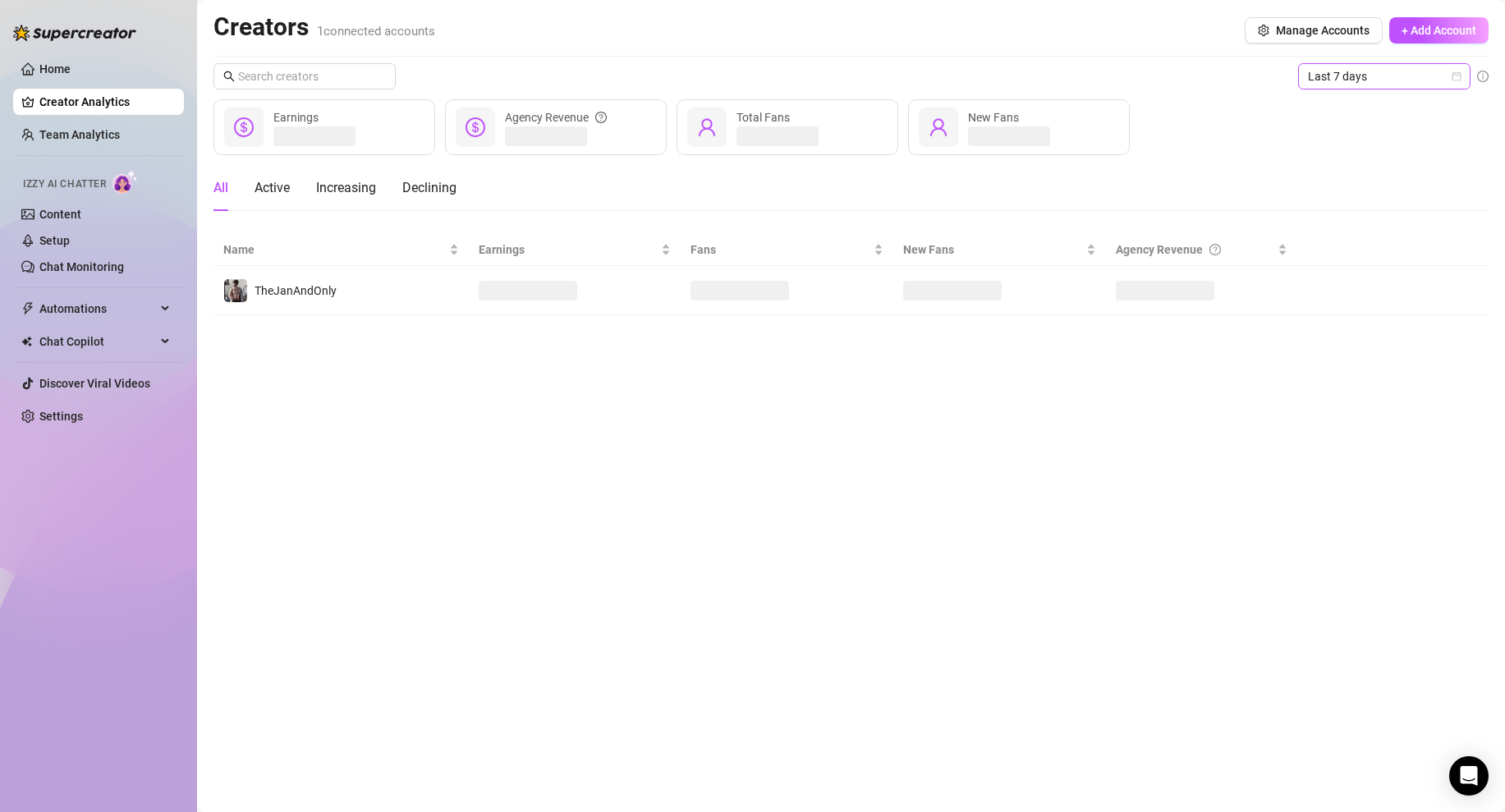
click at [1376, 76] on span "Last 7 days" at bounding box center [1384, 76] width 152 height 24
click at [1370, 221] on div "Custom date" at bounding box center [1384, 214] width 146 height 18
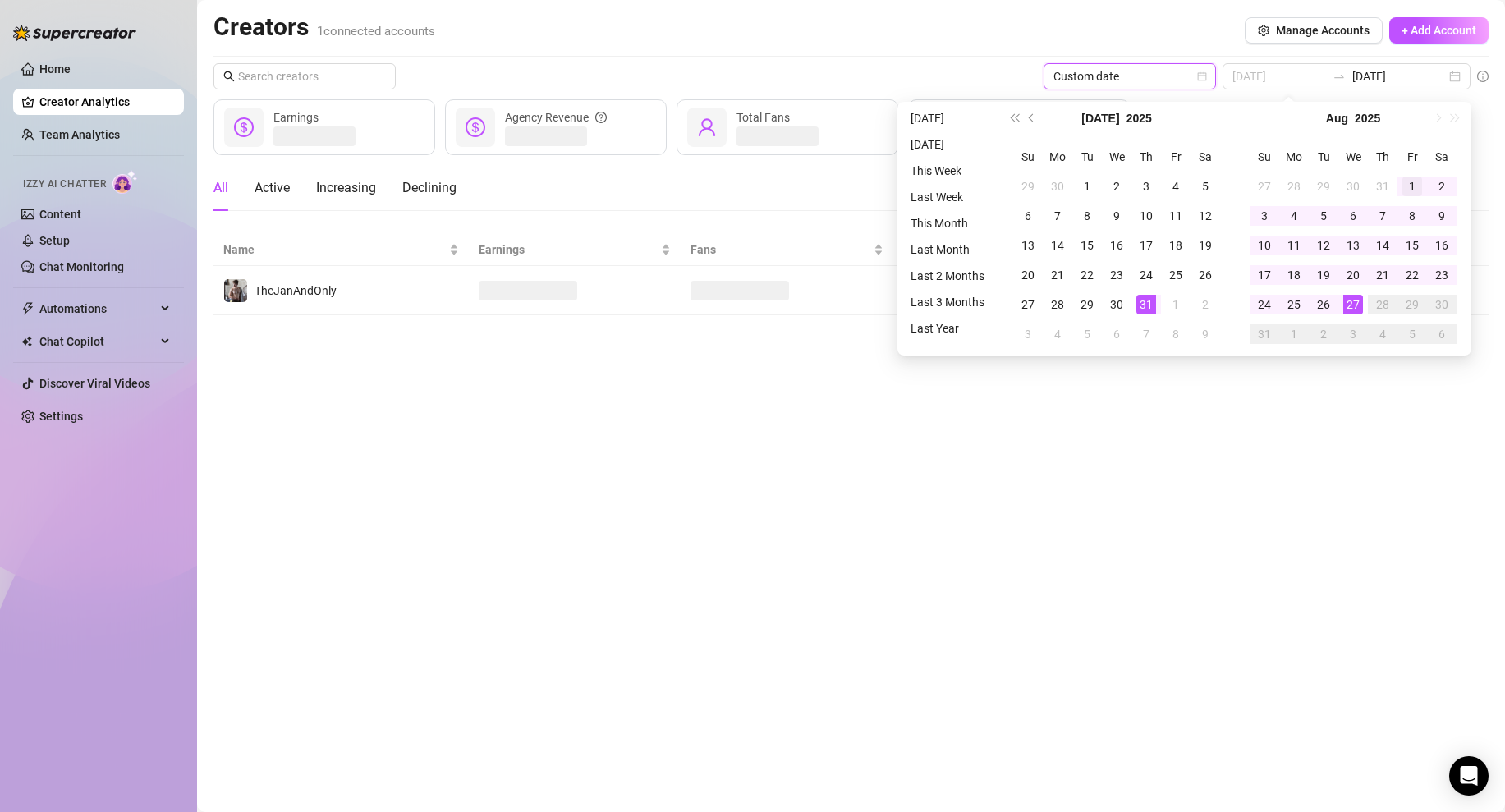
type input "[DATE]"
click at [1398, 186] on td "1" at bounding box center [1412, 186] width 30 height 30
type input "[DATE]"
click at [1344, 307] on div "27" at bounding box center [1354, 304] width 20 height 20
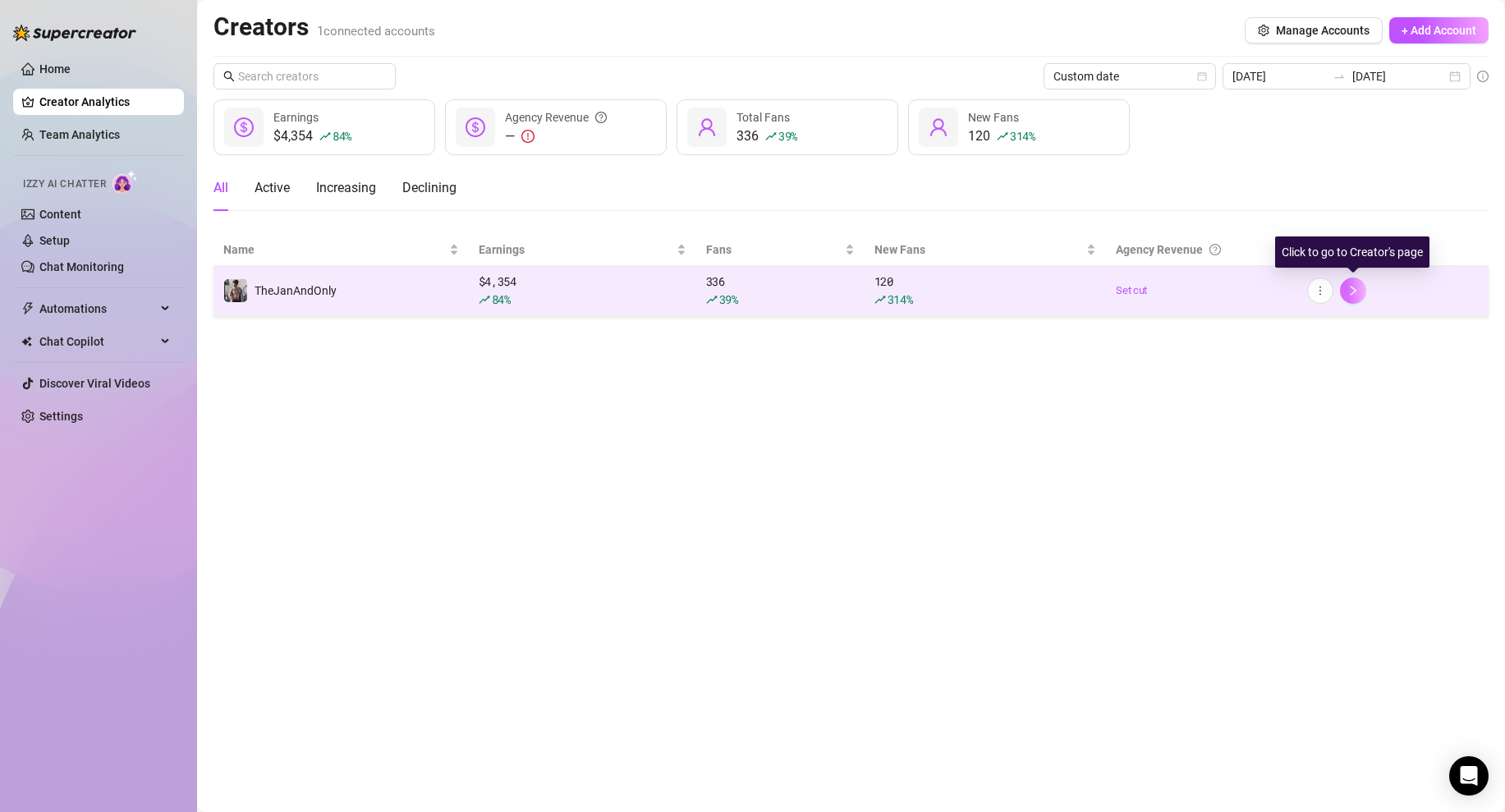
click at [1357, 288] on icon "right" at bounding box center [1353, 290] width 12 height 12
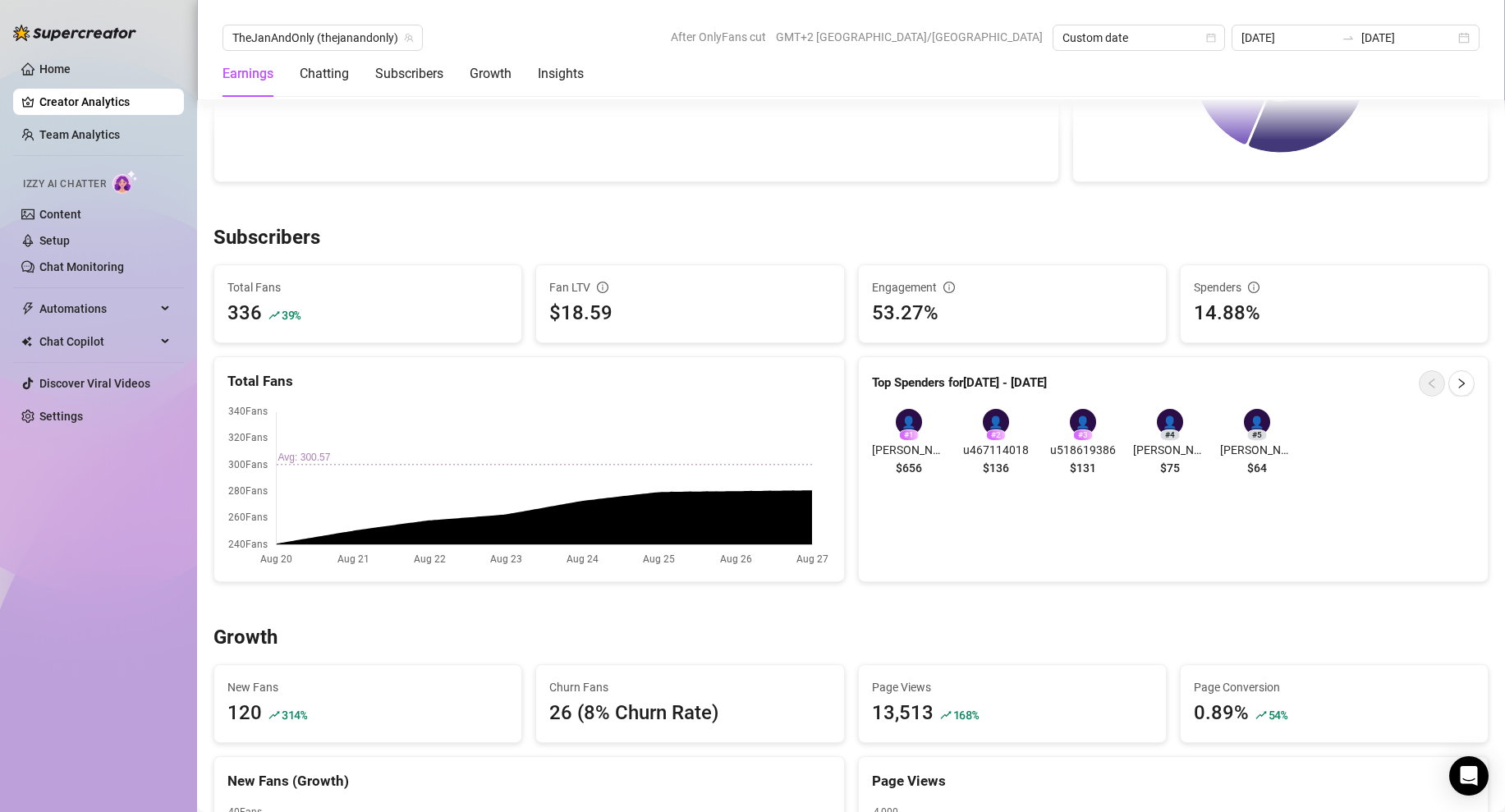
scroll to position [905, 0]
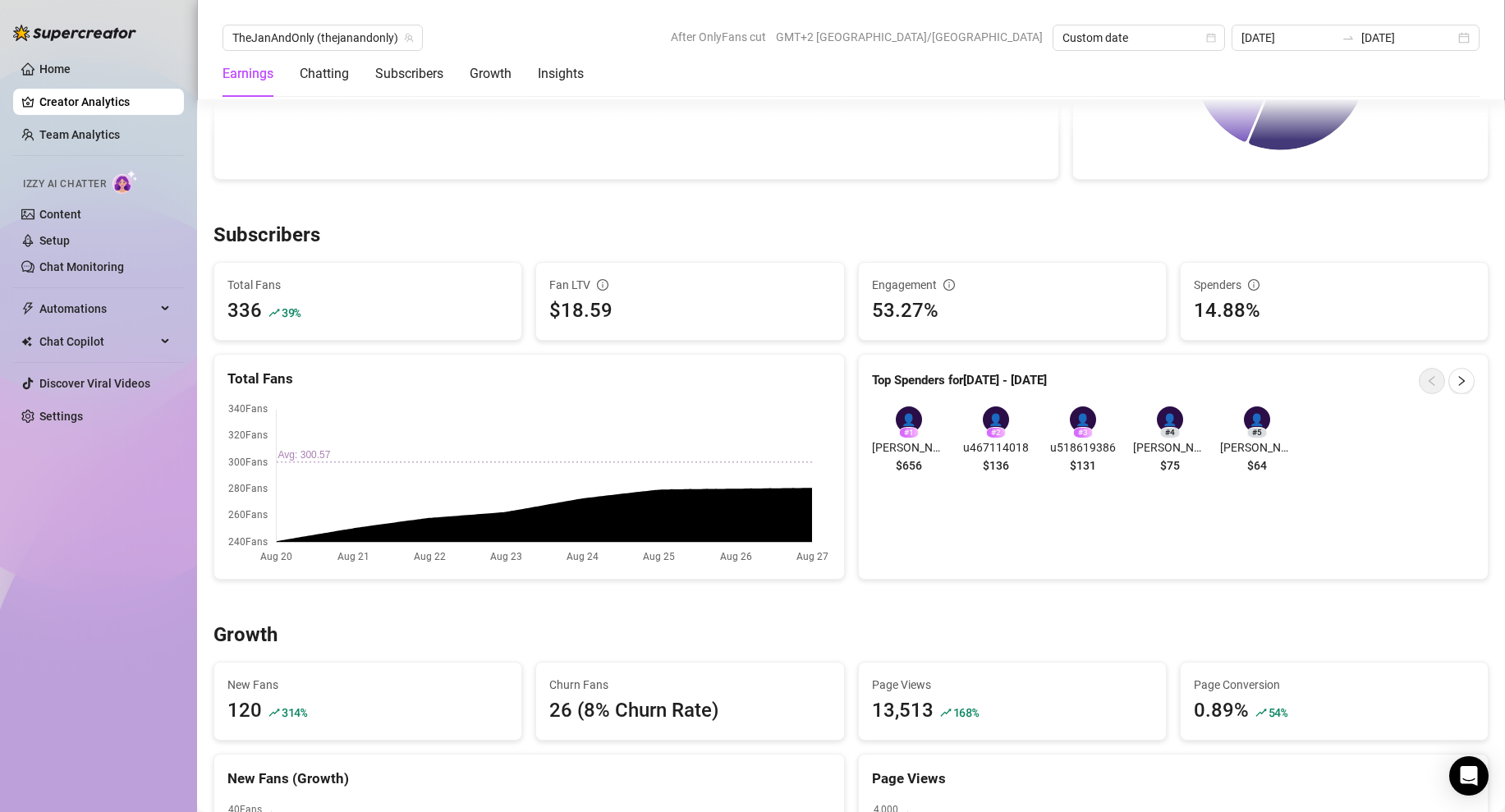
click at [1400, 432] on div "👤 # 1 [PERSON_NAME] ([PERSON_NAME]) $656 👤 # 2 u467114018 $136 👤 # 3 u518619386…" at bounding box center [1174, 443] width 604 height 74
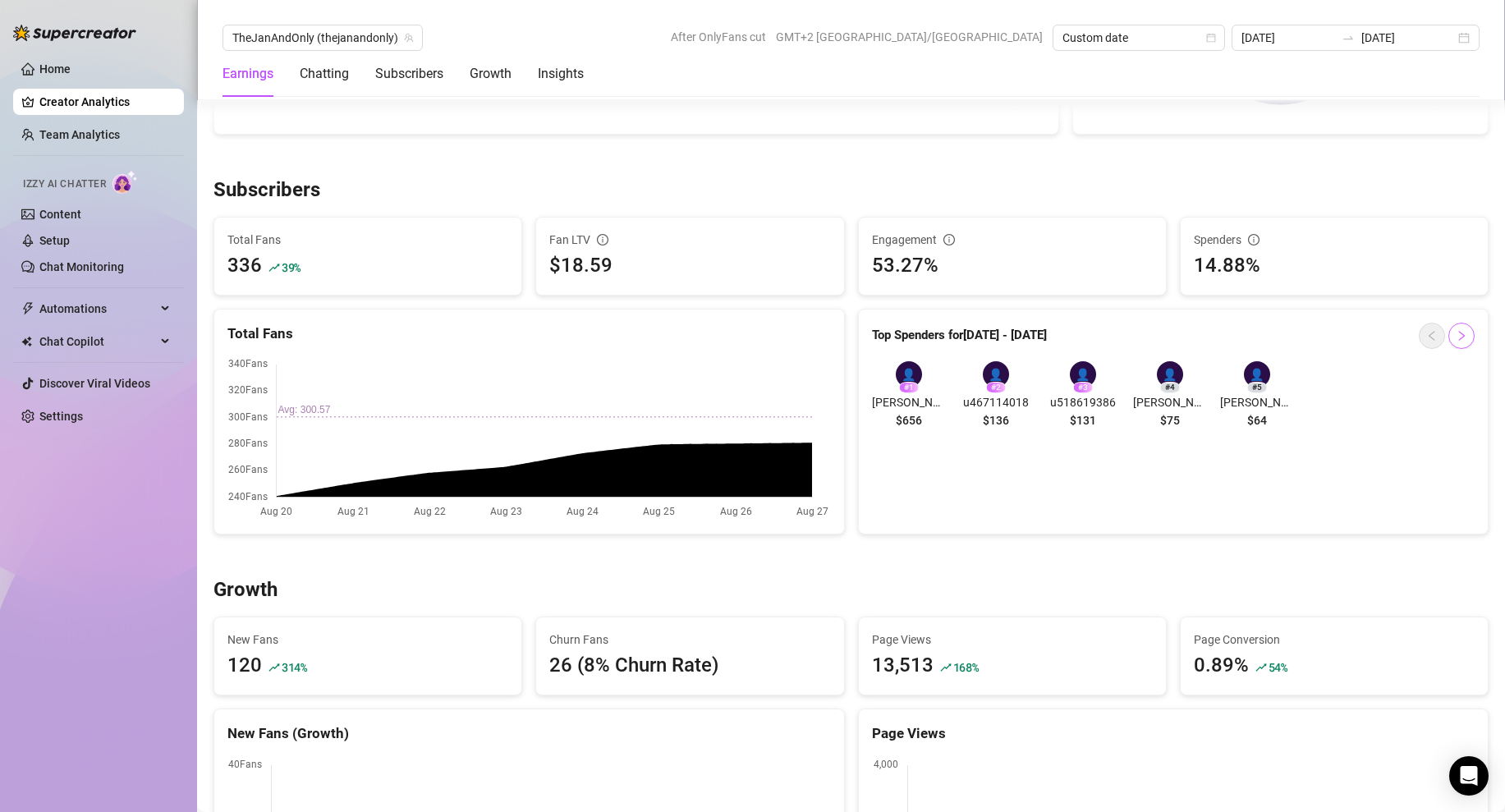
click at [1461, 334] on icon "right" at bounding box center [1461, 335] width 12 height 12
click at [1433, 337] on icon "left" at bounding box center [1432, 335] width 12 height 12
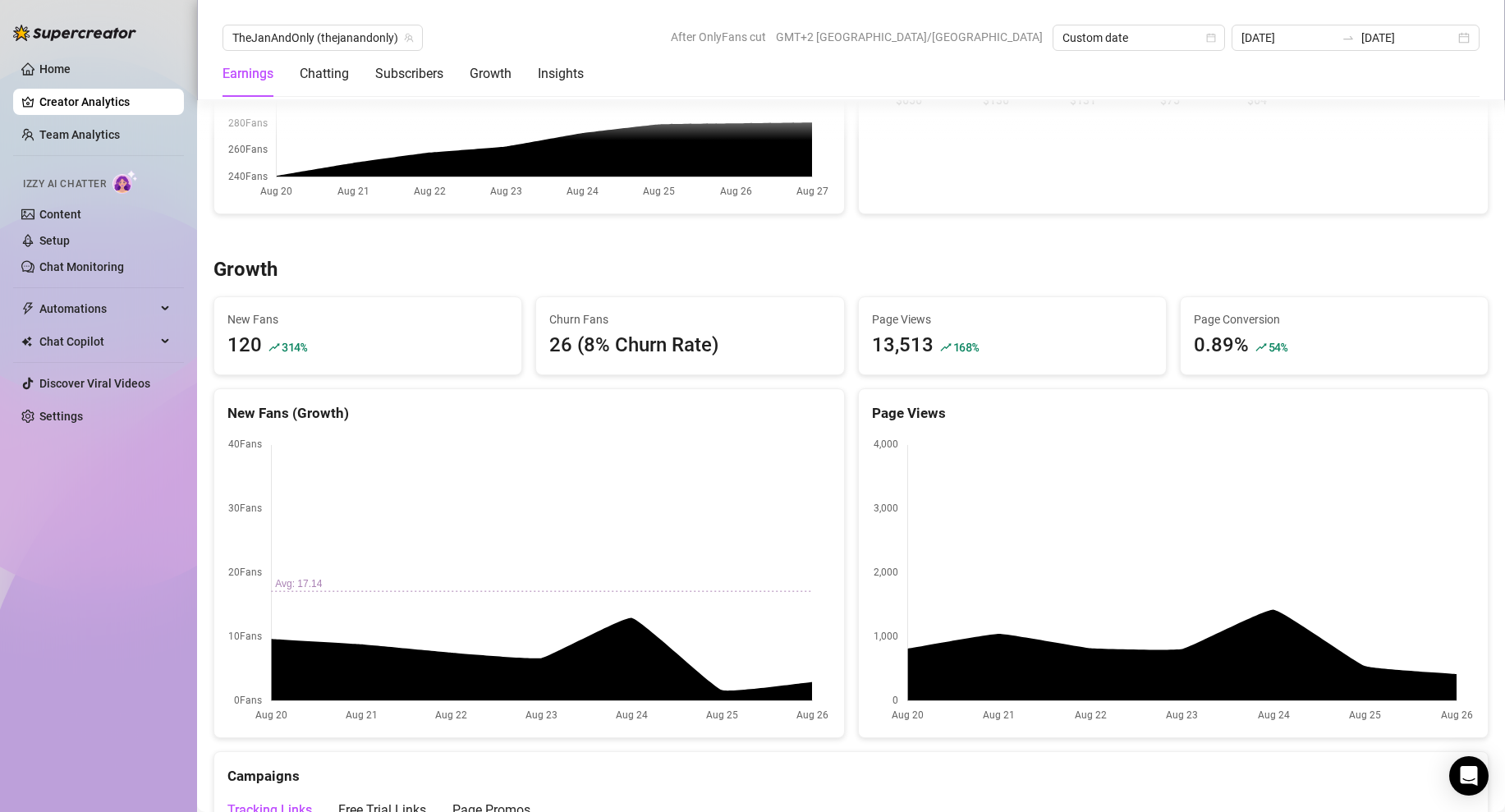
scroll to position [1266, 0]
